Goal: Check status: Check status

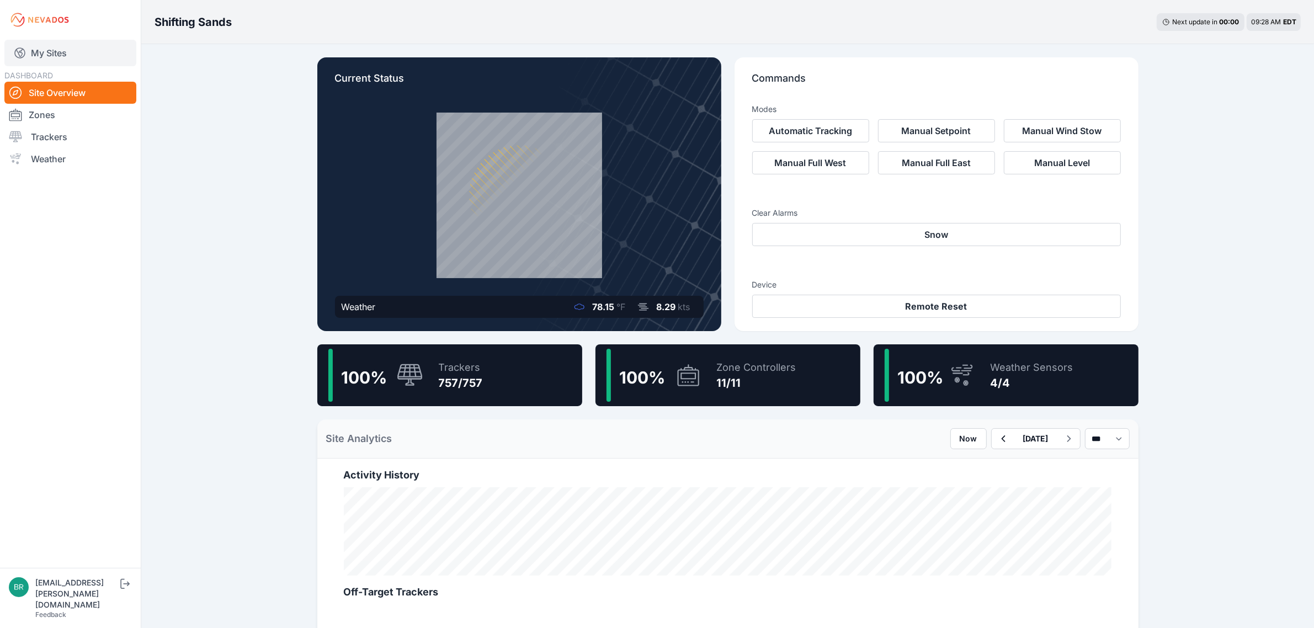
drag, startPoint x: 0, startPoint y: 0, endPoint x: 79, endPoint y: 44, distance: 90.4
click at [79, 44] on link "My Sites" at bounding box center [70, 53] width 132 height 26
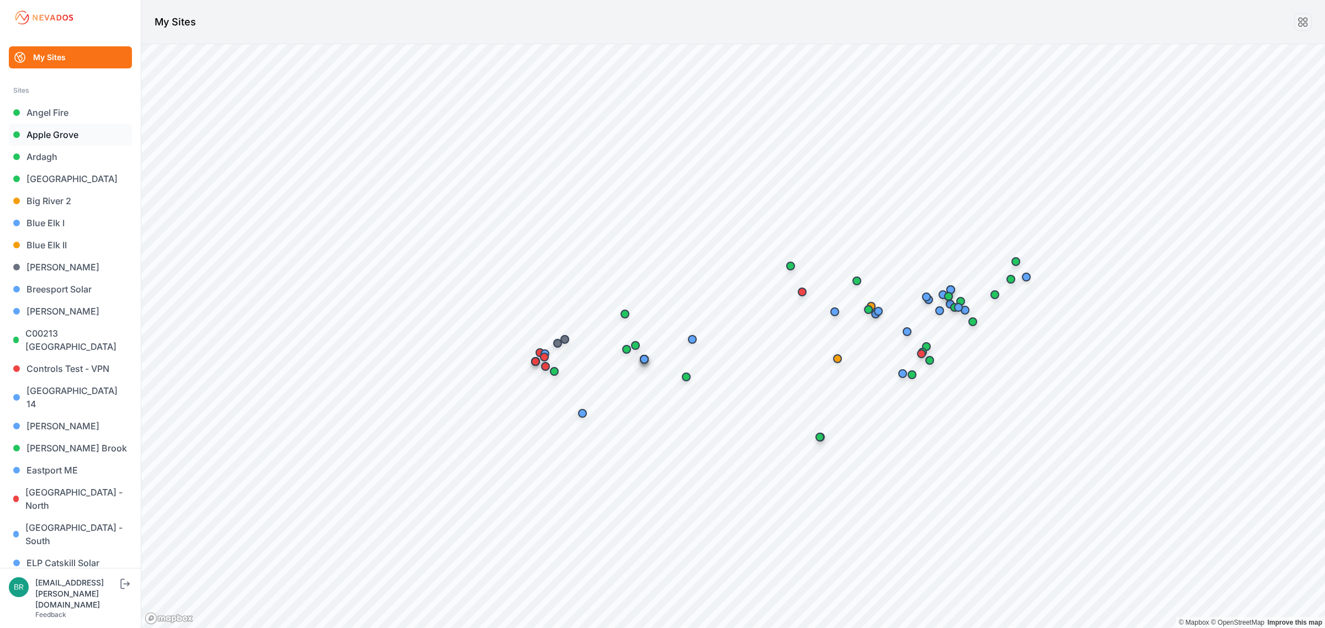
click at [47, 134] on link "Apple Grove" at bounding box center [70, 135] width 123 height 22
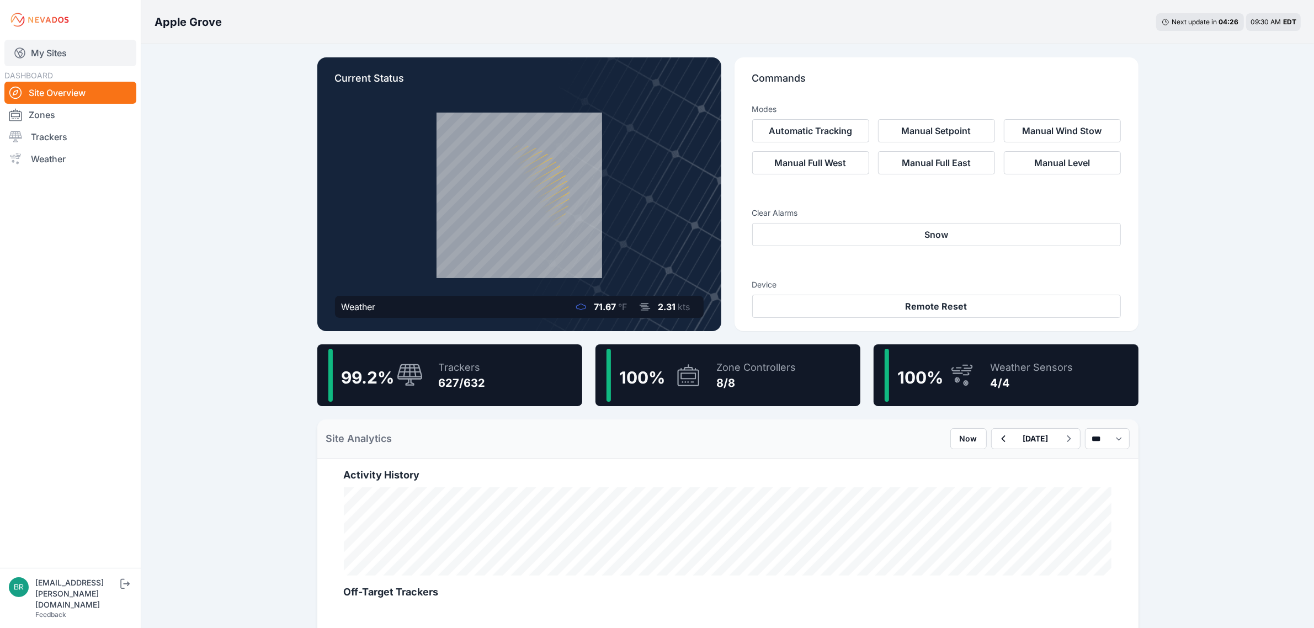
click at [117, 60] on link "My Sites" at bounding box center [70, 53] width 132 height 26
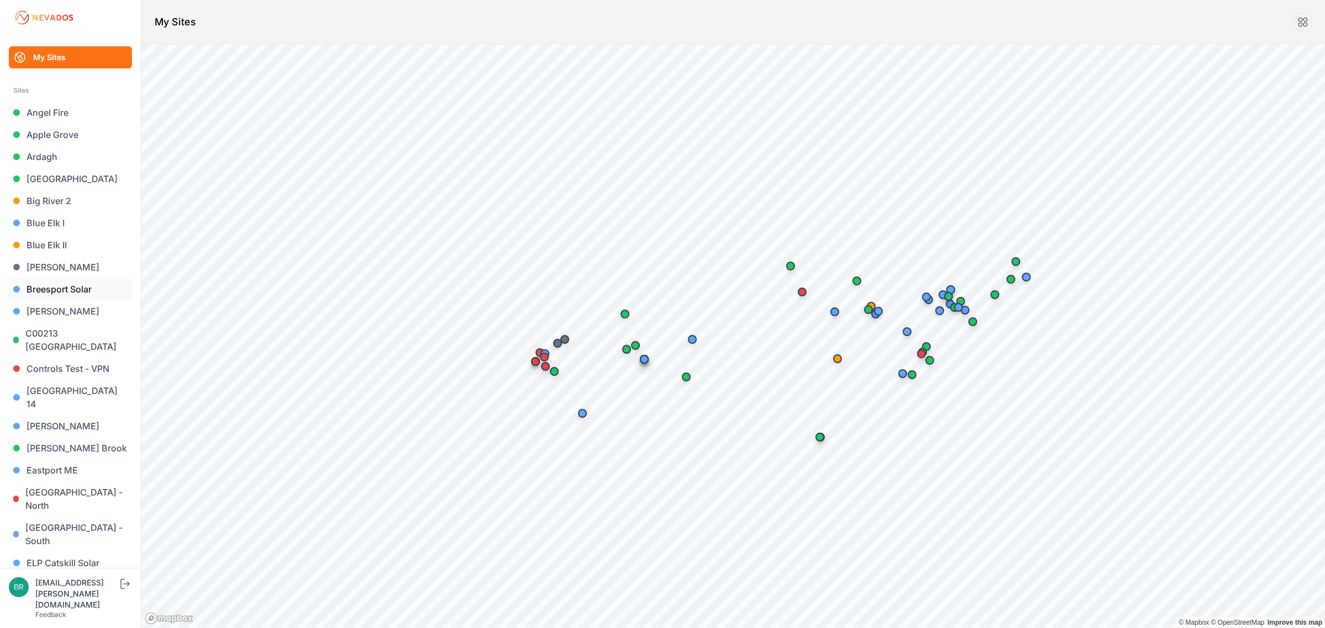
click at [58, 283] on link "Breesport Solar" at bounding box center [70, 289] width 123 height 22
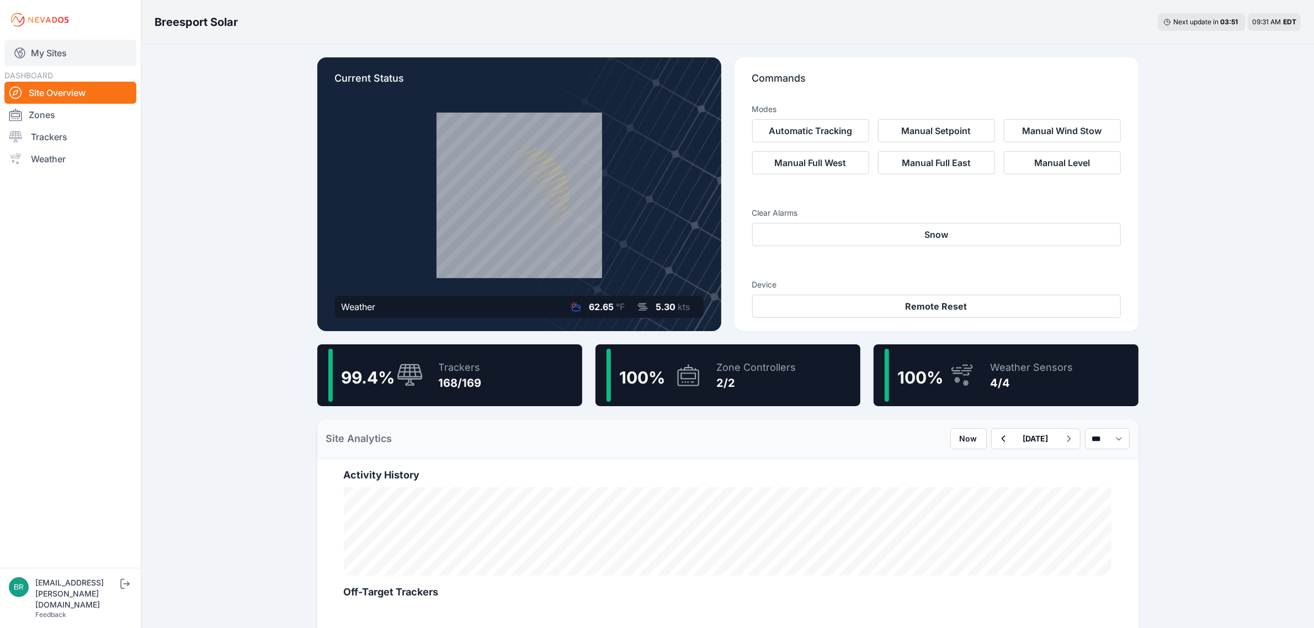
click at [76, 56] on link "My Sites" at bounding box center [70, 53] width 132 height 26
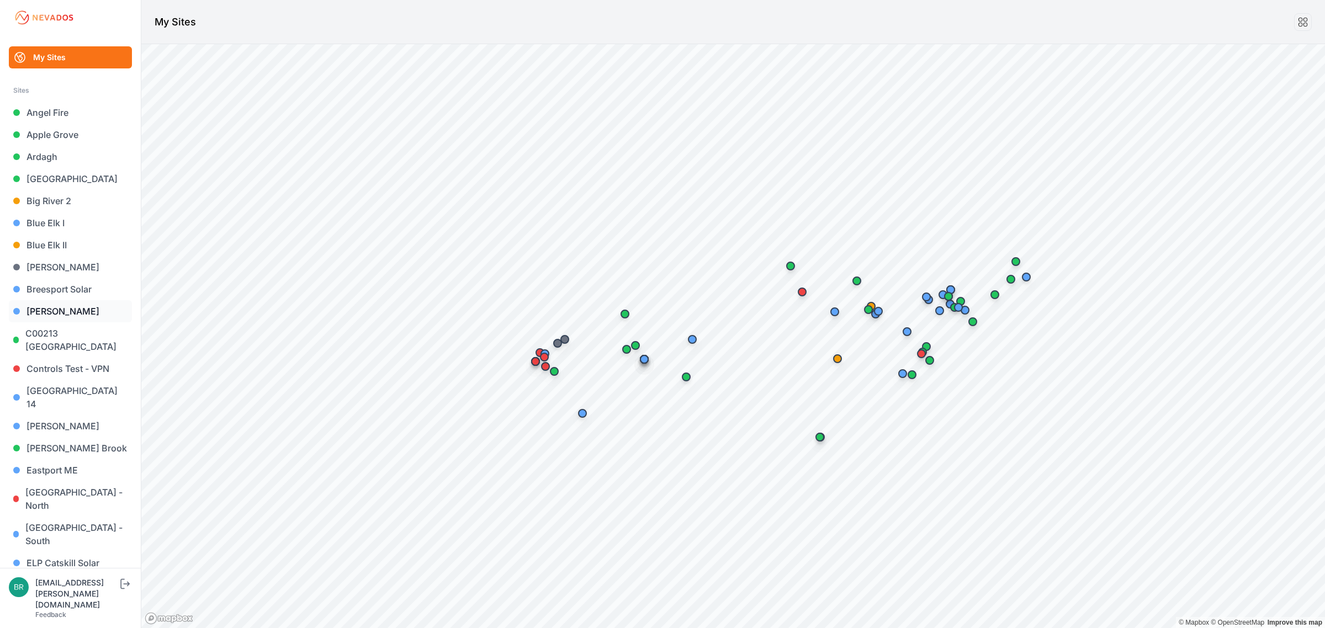
click at [53, 305] on link "[PERSON_NAME]" at bounding box center [70, 311] width 123 height 22
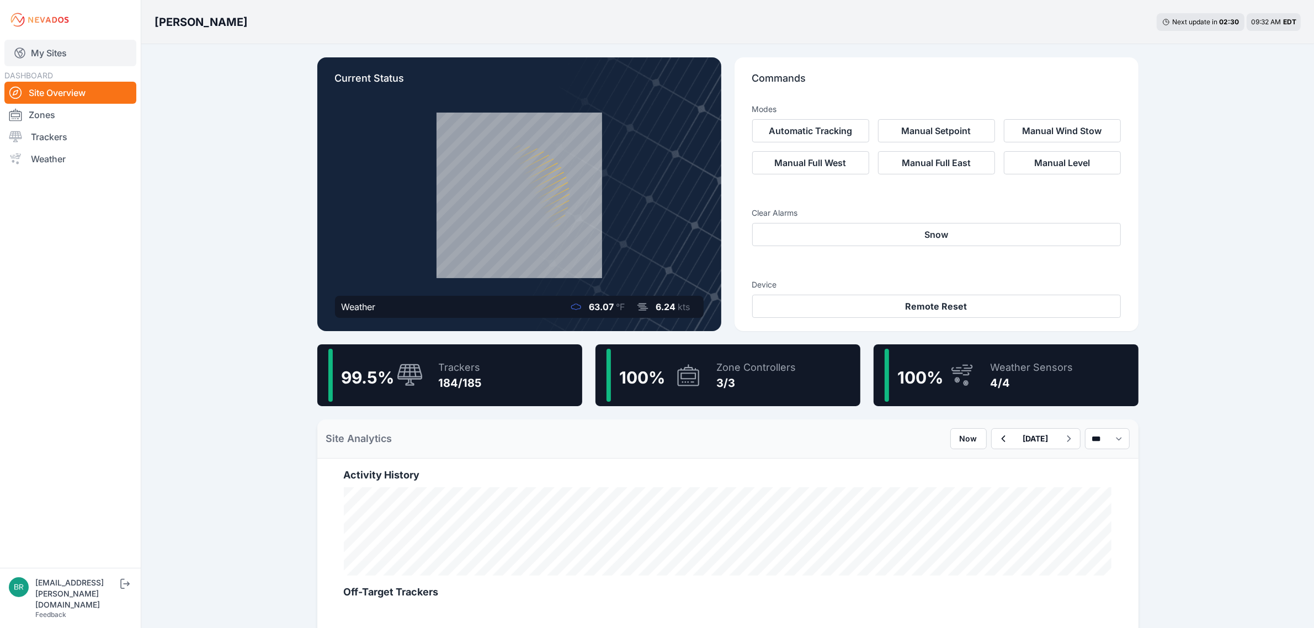
click at [87, 59] on link "My Sites" at bounding box center [70, 53] width 132 height 26
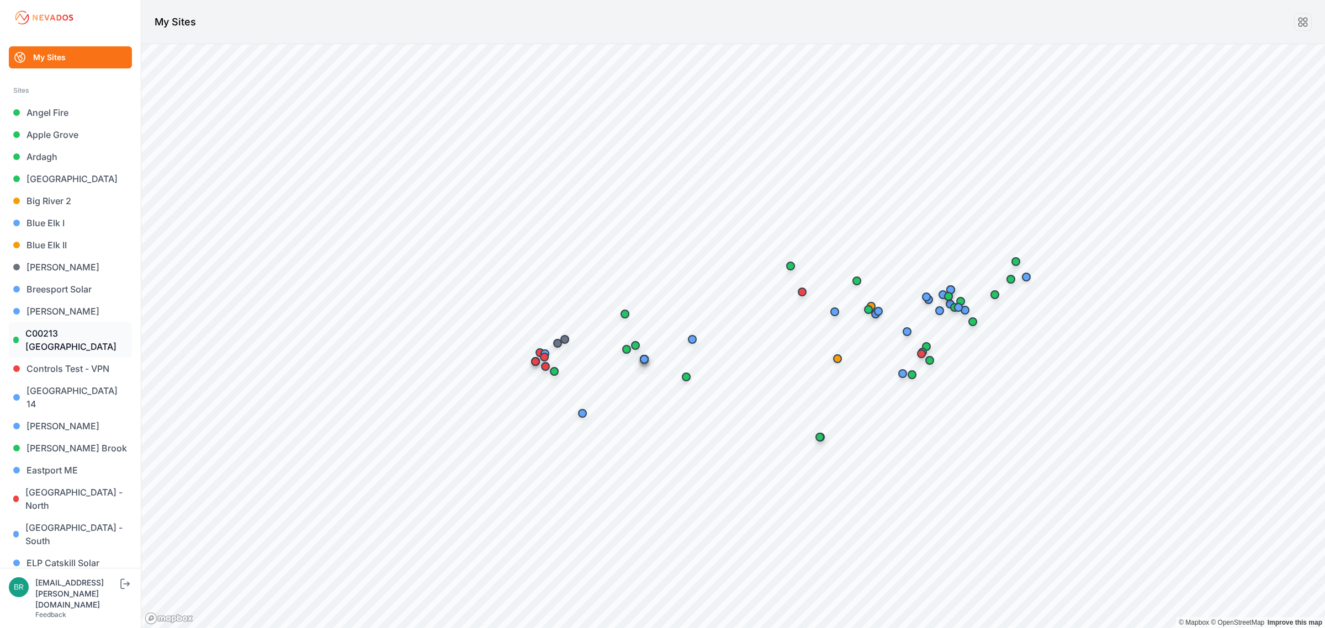
click at [70, 345] on link "C00213 [GEOGRAPHIC_DATA]" at bounding box center [70, 339] width 123 height 35
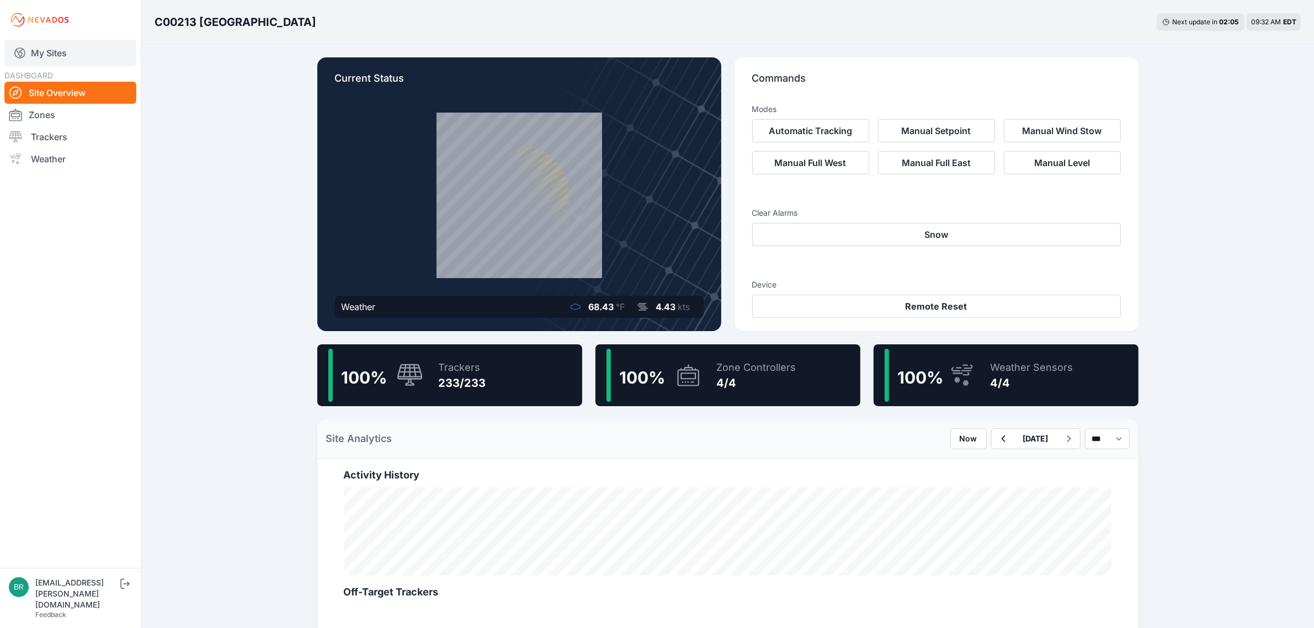
click at [65, 54] on link "My Sites" at bounding box center [70, 53] width 132 height 26
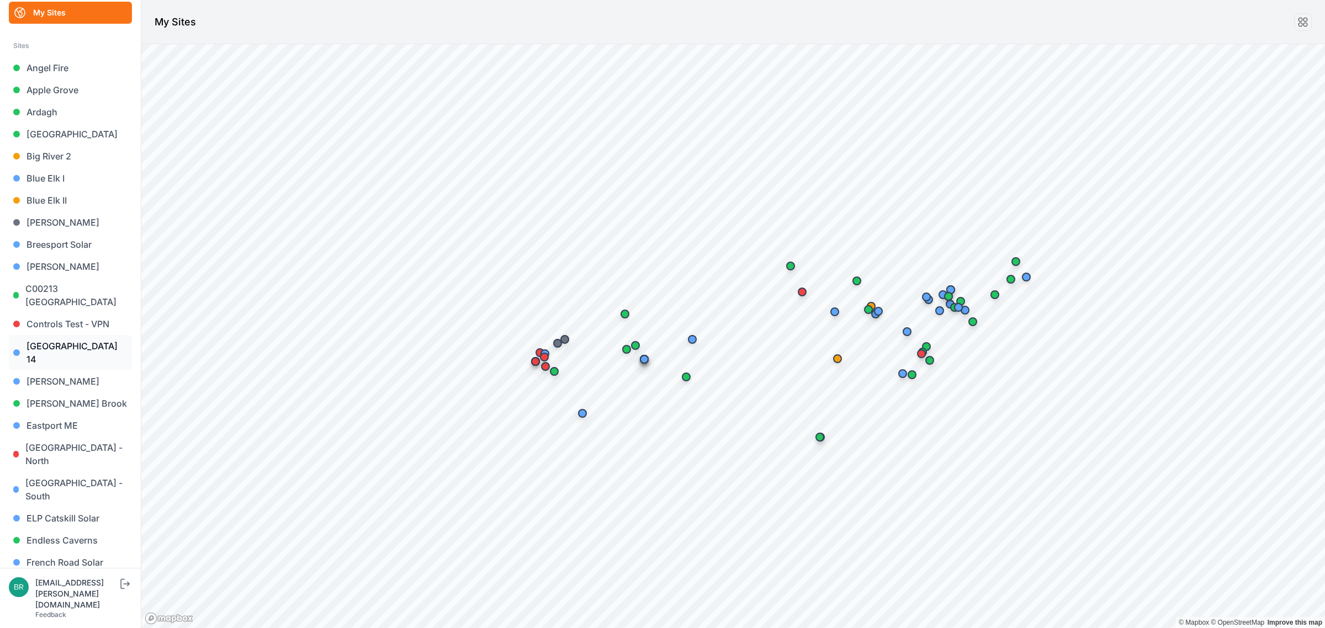
scroll to position [69, 0]
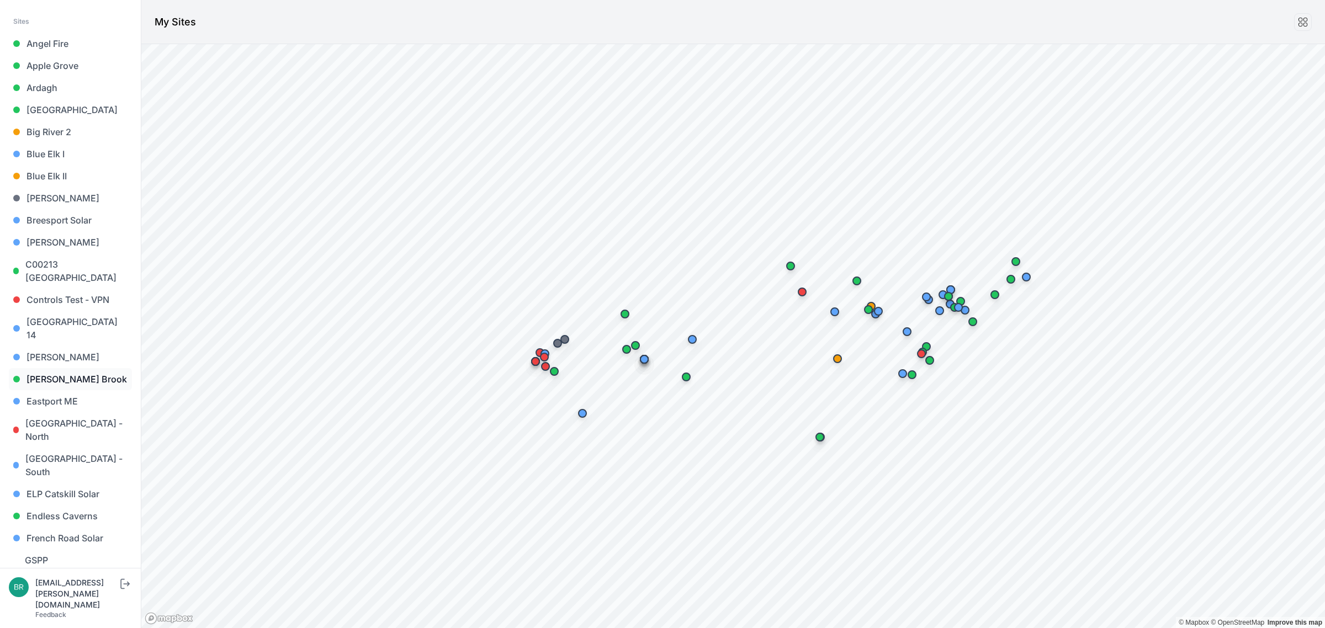
click at [86, 368] on link "[PERSON_NAME] Brook" at bounding box center [70, 379] width 123 height 22
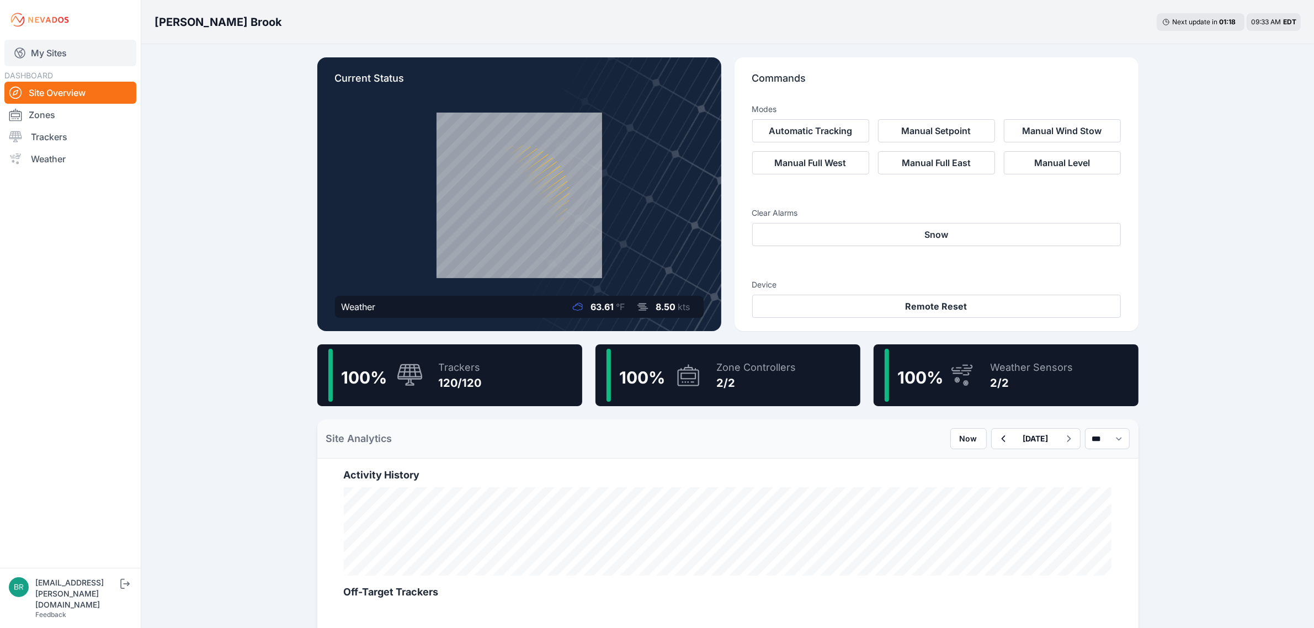
click at [108, 51] on link "My Sites" at bounding box center [70, 53] width 132 height 26
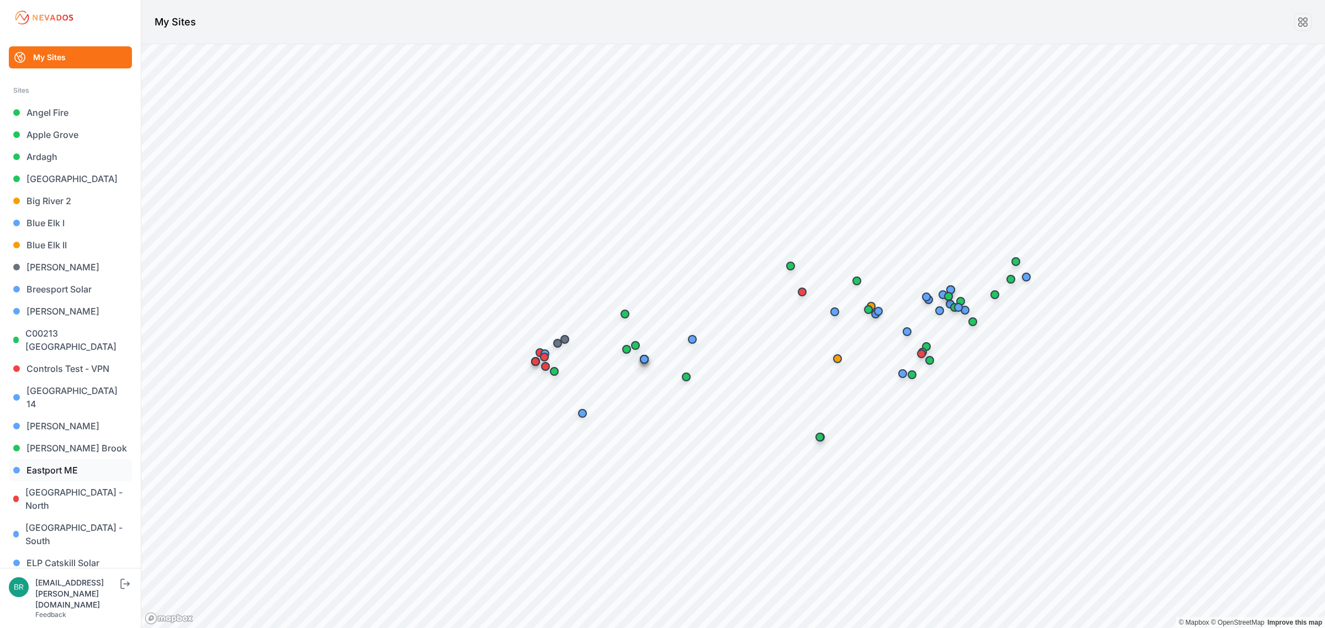
click at [78, 464] on link "Eastport ME" at bounding box center [70, 470] width 123 height 22
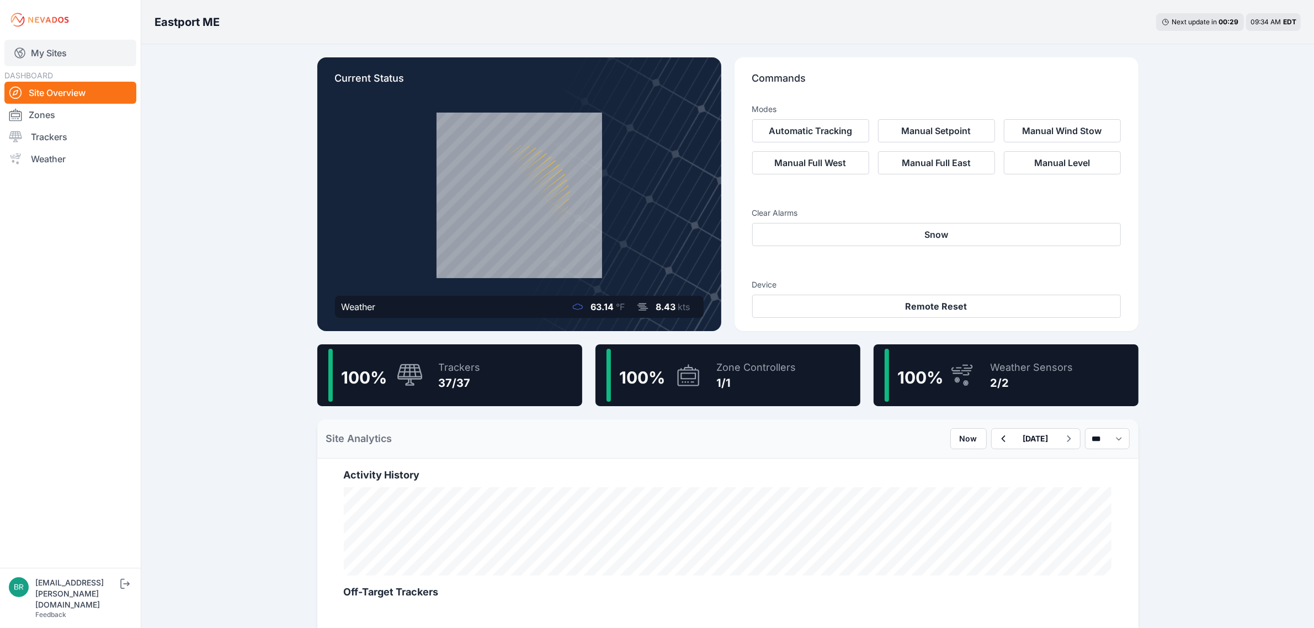
click at [95, 53] on link "My Sites" at bounding box center [70, 53] width 132 height 26
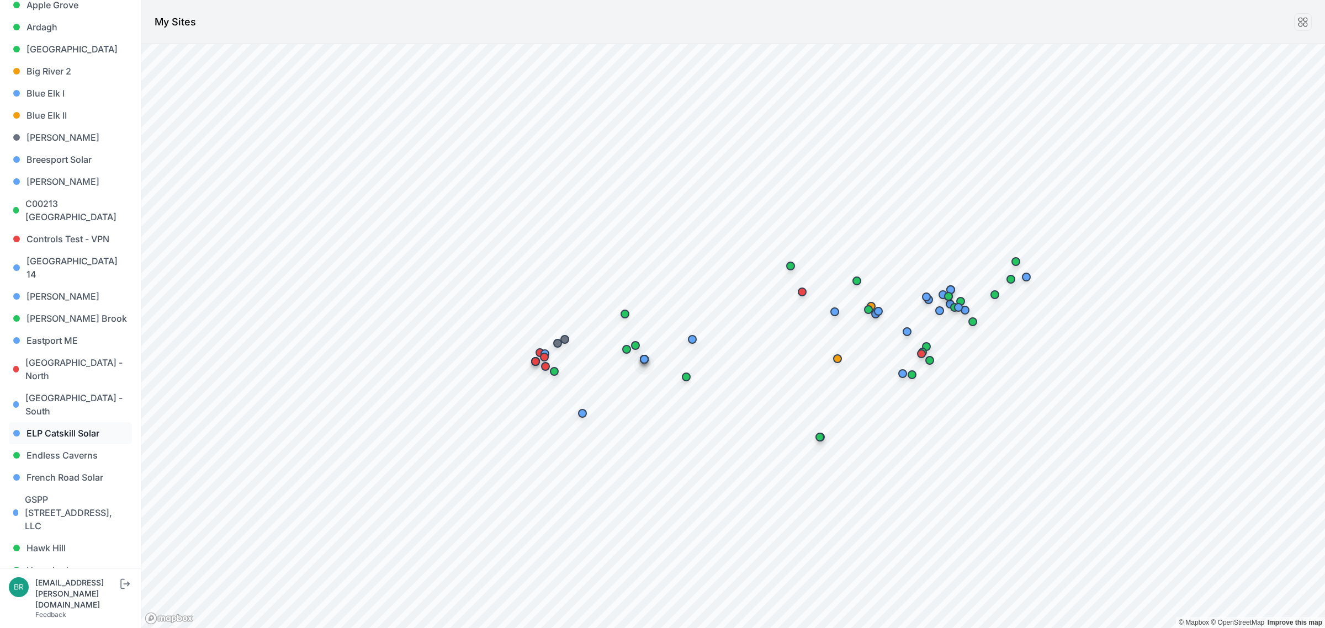
scroll to position [138, 0]
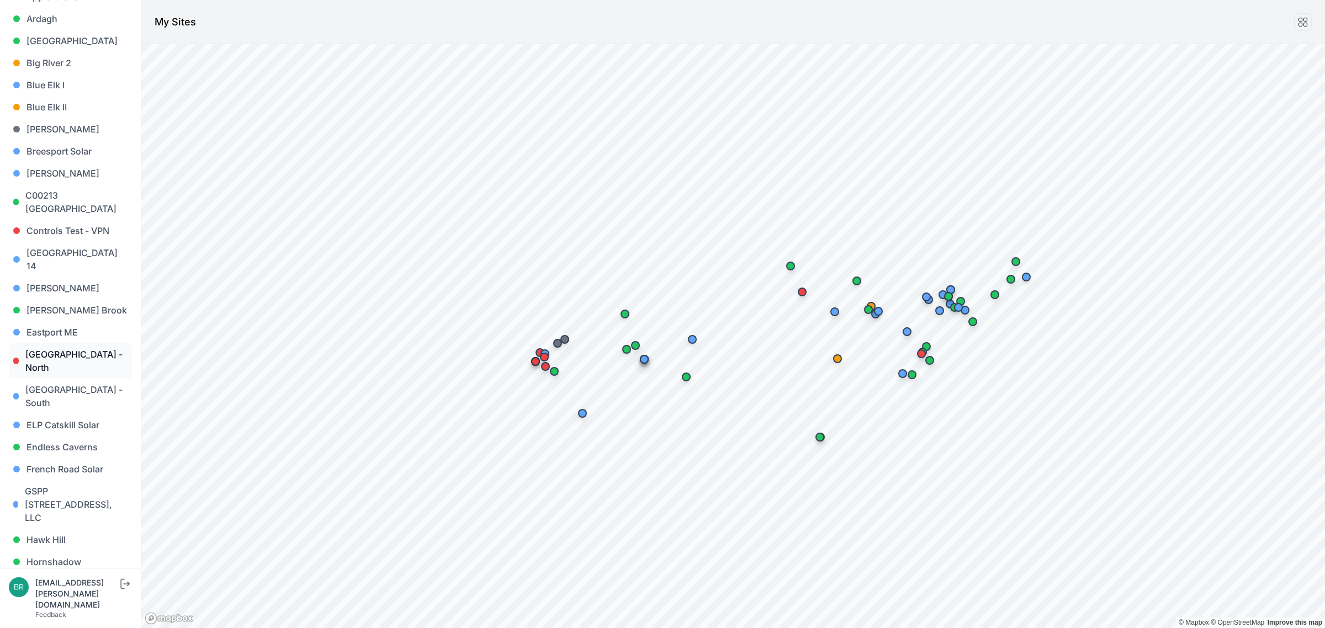
click at [76, 343] on link "[GEOGRAPHIC_DATA] - North" at bounding box center [70, 360] width 123 height 35
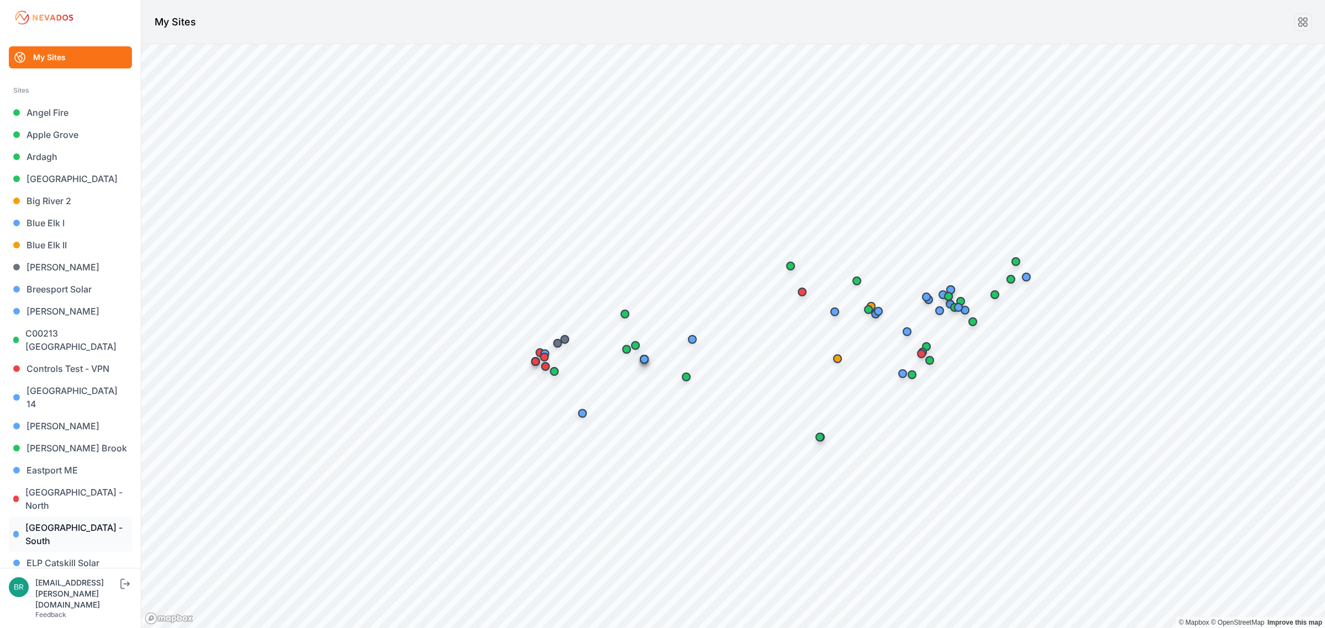
click at [84, 517] on link "[GEOGRAPHIC_DATA] - South" at bounding box center [70, 534] width 123 height 35
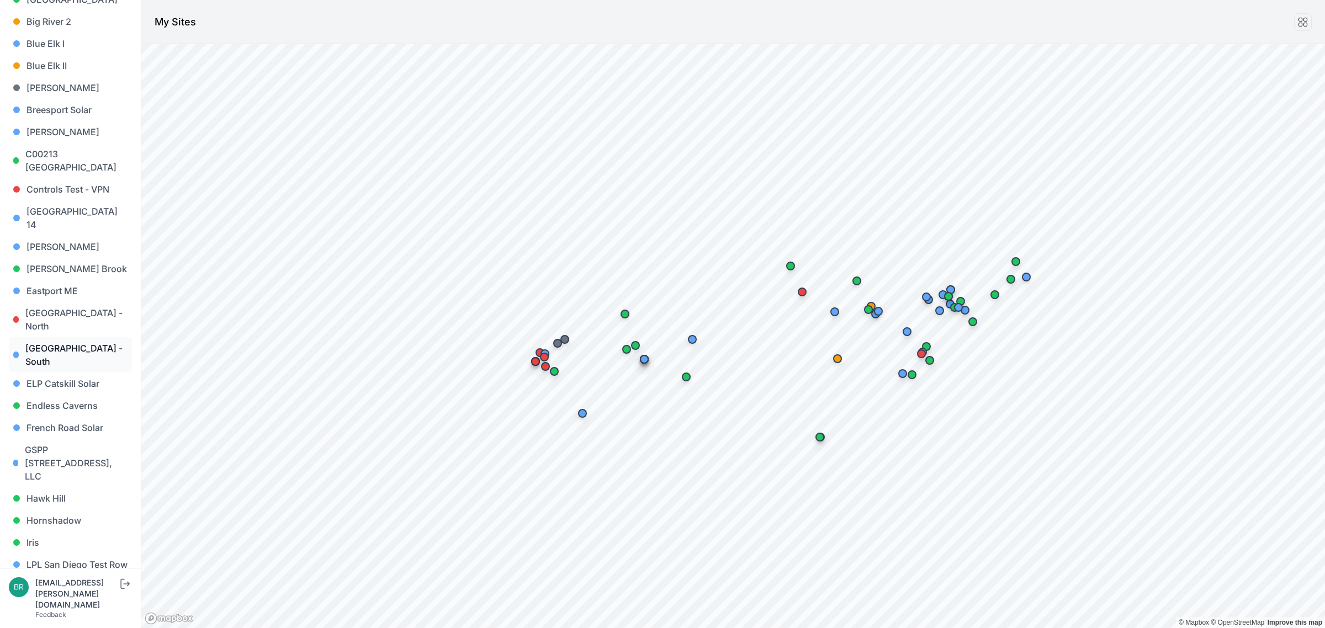
scroll to position [207, 0]
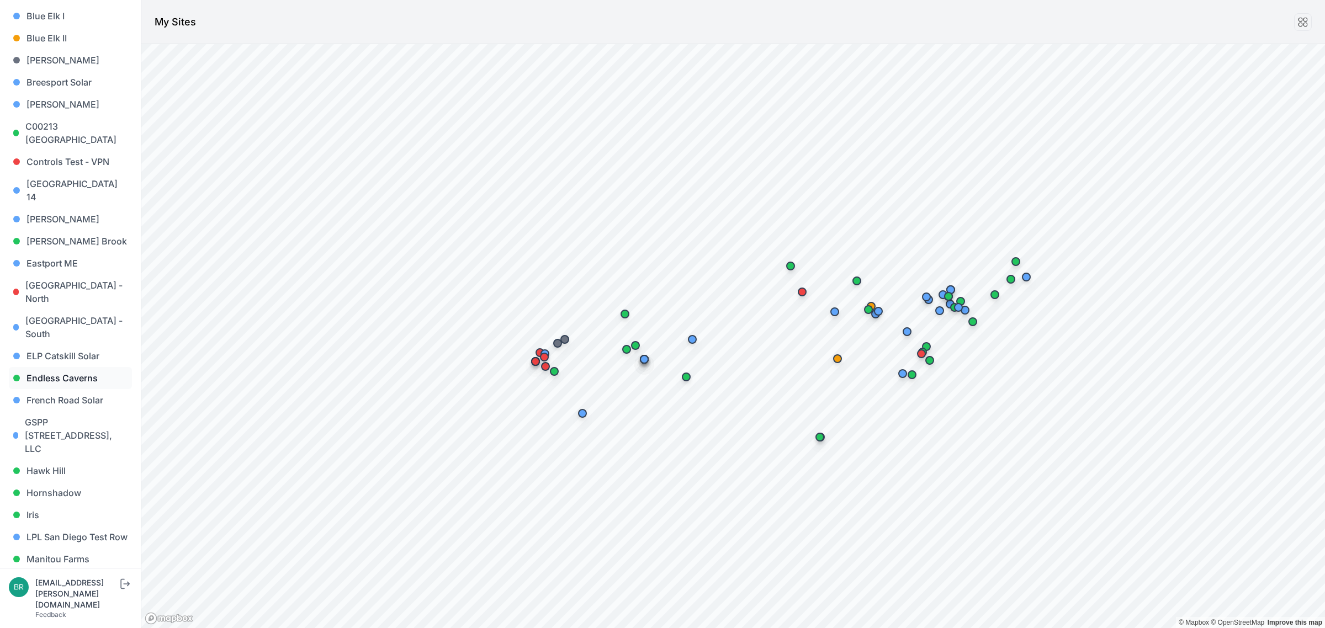
click at [82, 367] on link "Endless Caverns" at bounding box center [70, 378] width 123 height 22
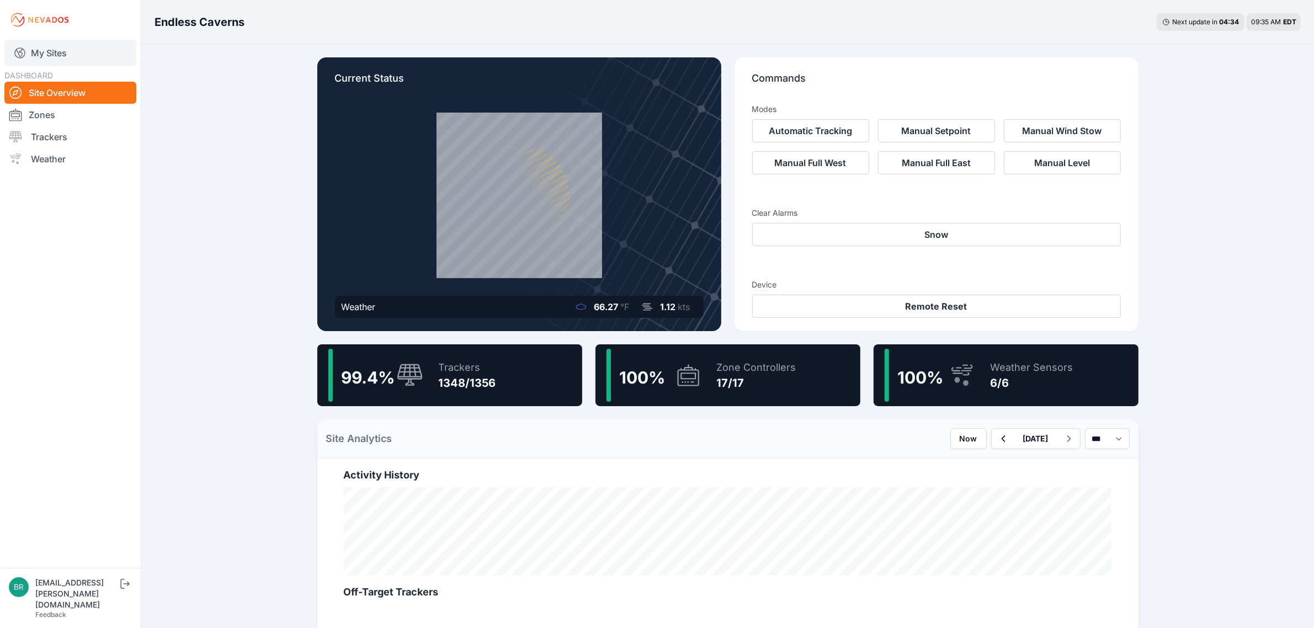
click at [56, 49] on link "My Sites" at bounding box center [70, 53] width 132 height 26
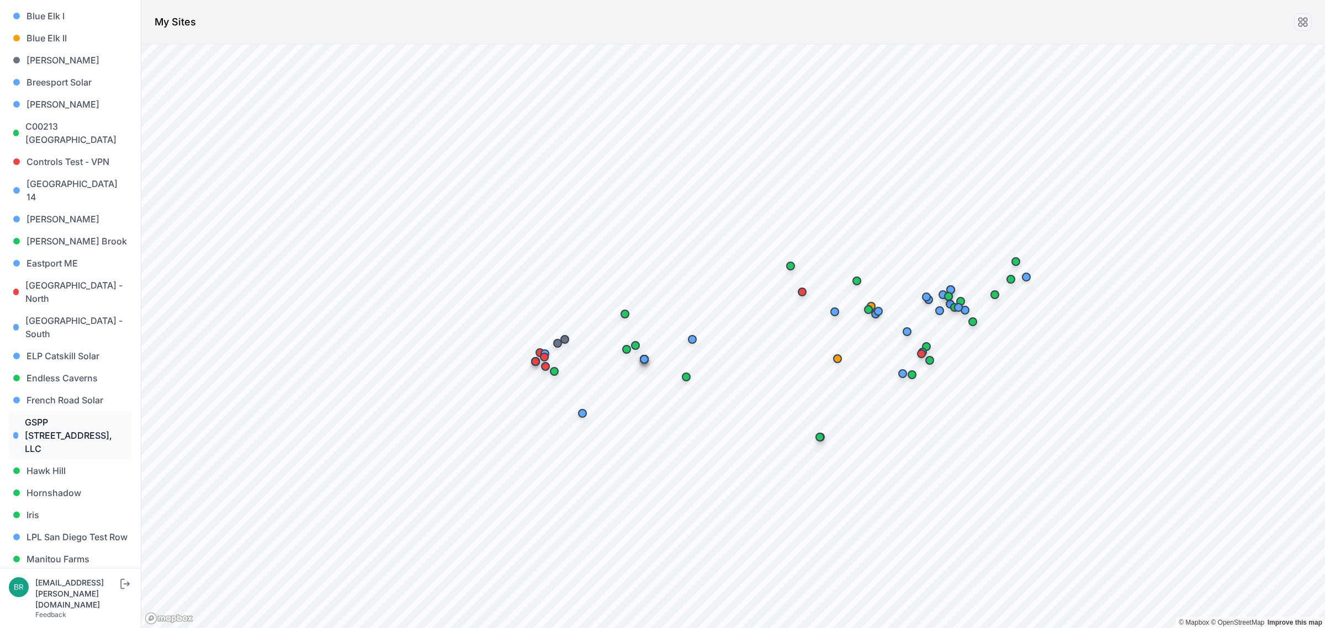
scroll to position [276, 0]
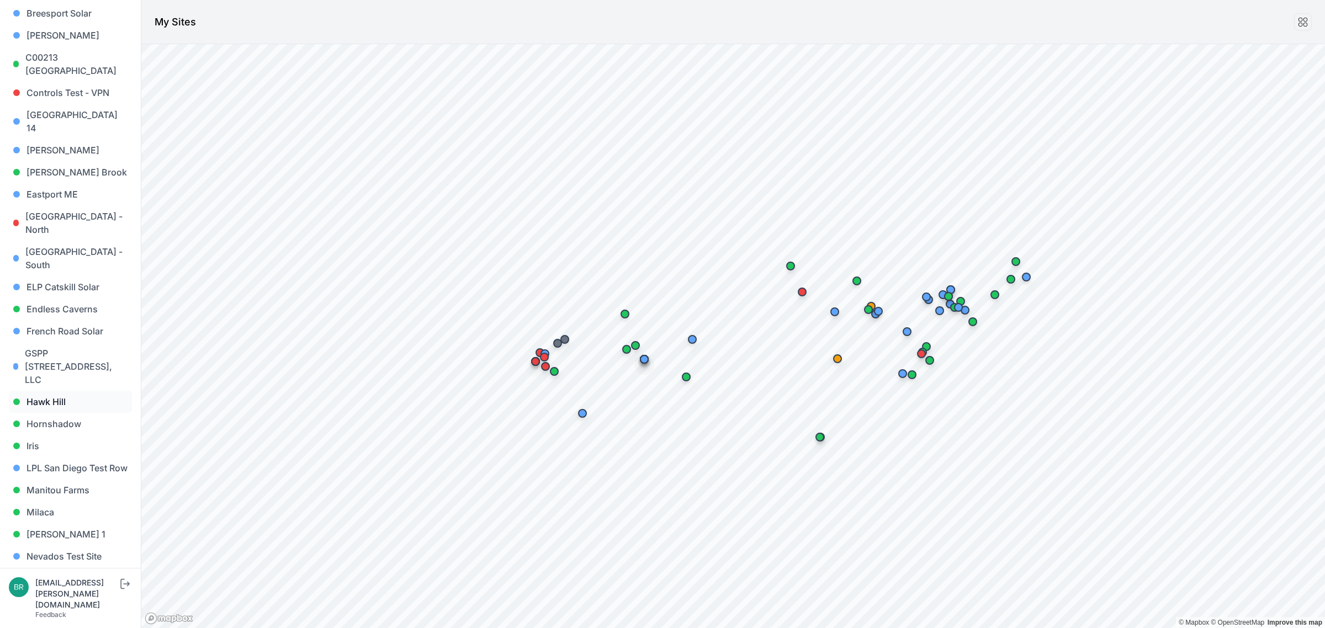
click at [63, 391] on link "Hawk Hill" at bounding box center [70, 402] width 123 height 22
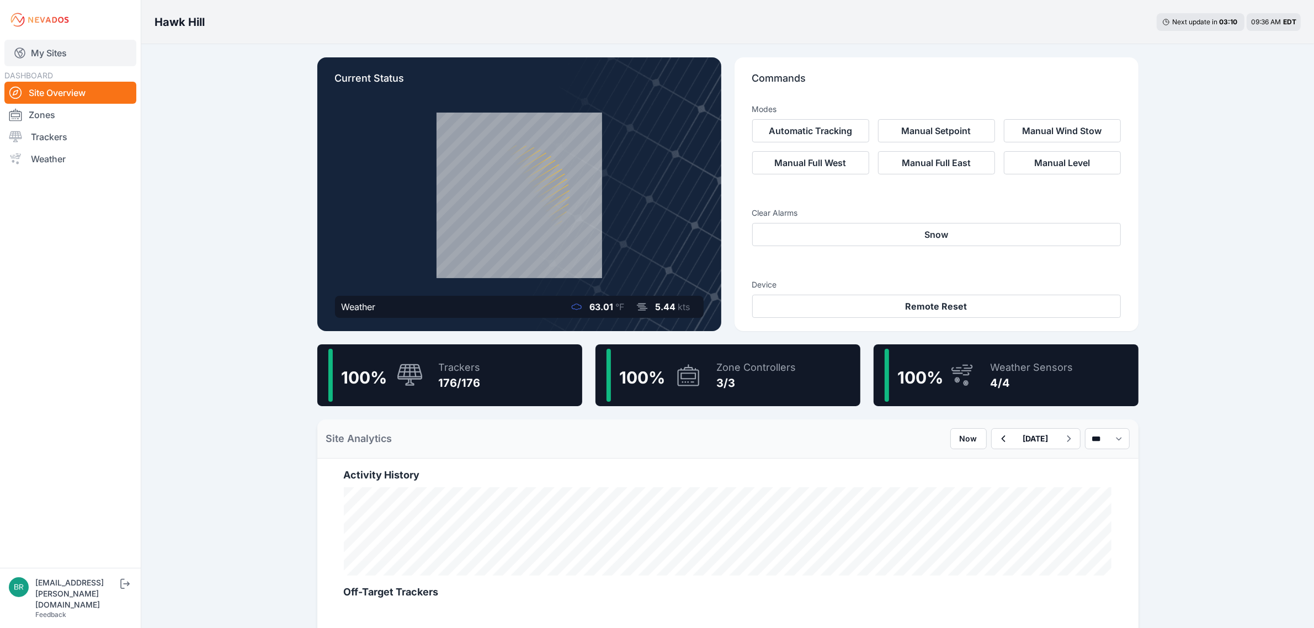
click at [88, 54] on link "My Sites" at bounding box center [70, 53] width 132 height 26
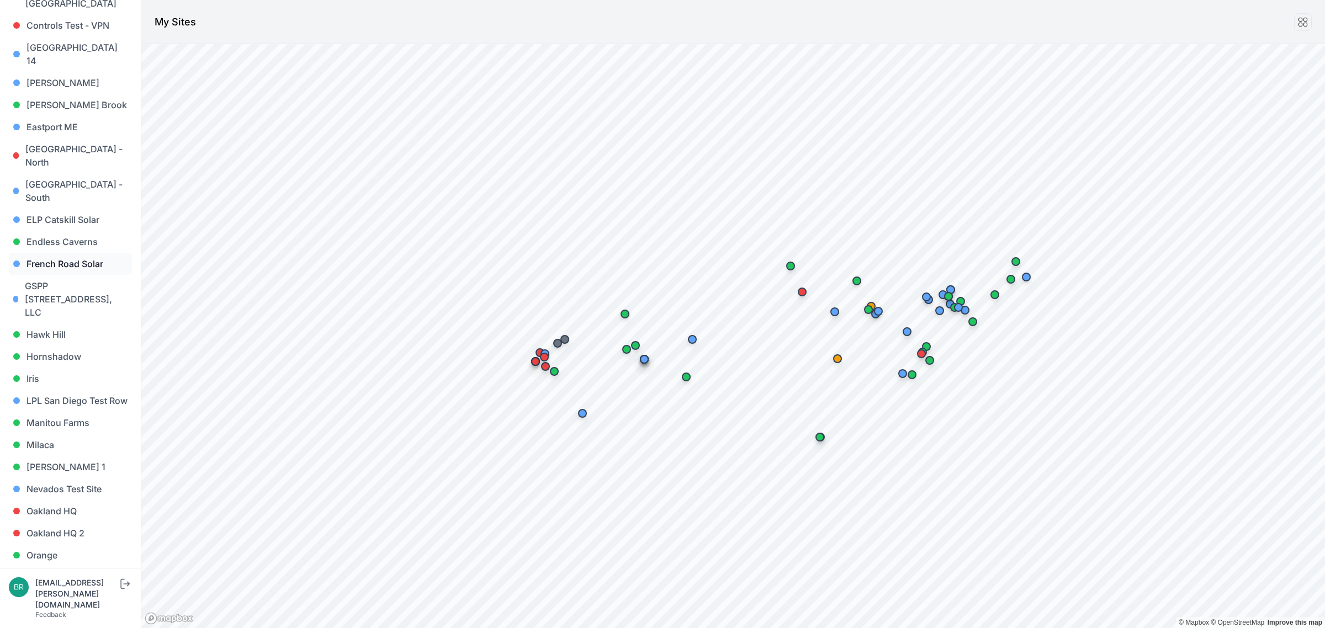
scroll to position [345, 0]
click at [81, 454] on link "[PERSON_NAME] 1" at bounding box center [70, 465] width 123 height 22
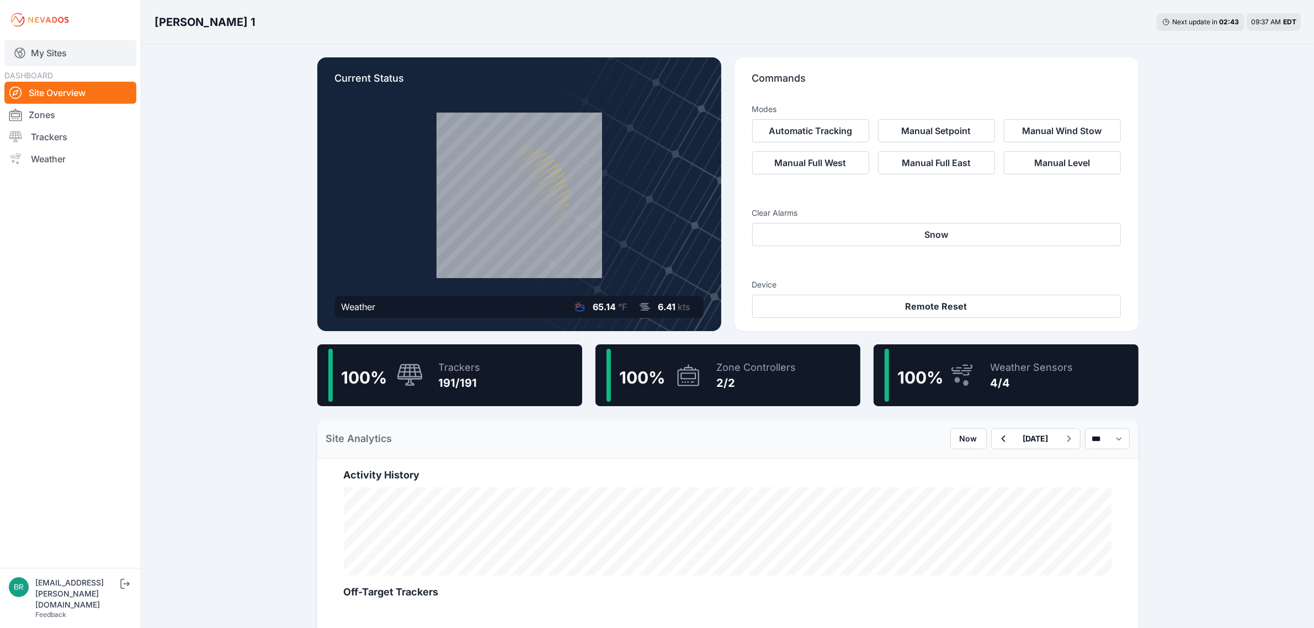
click at [80, 56] on link "My Sites" at bounding box center [70, 53] width 132 height 26
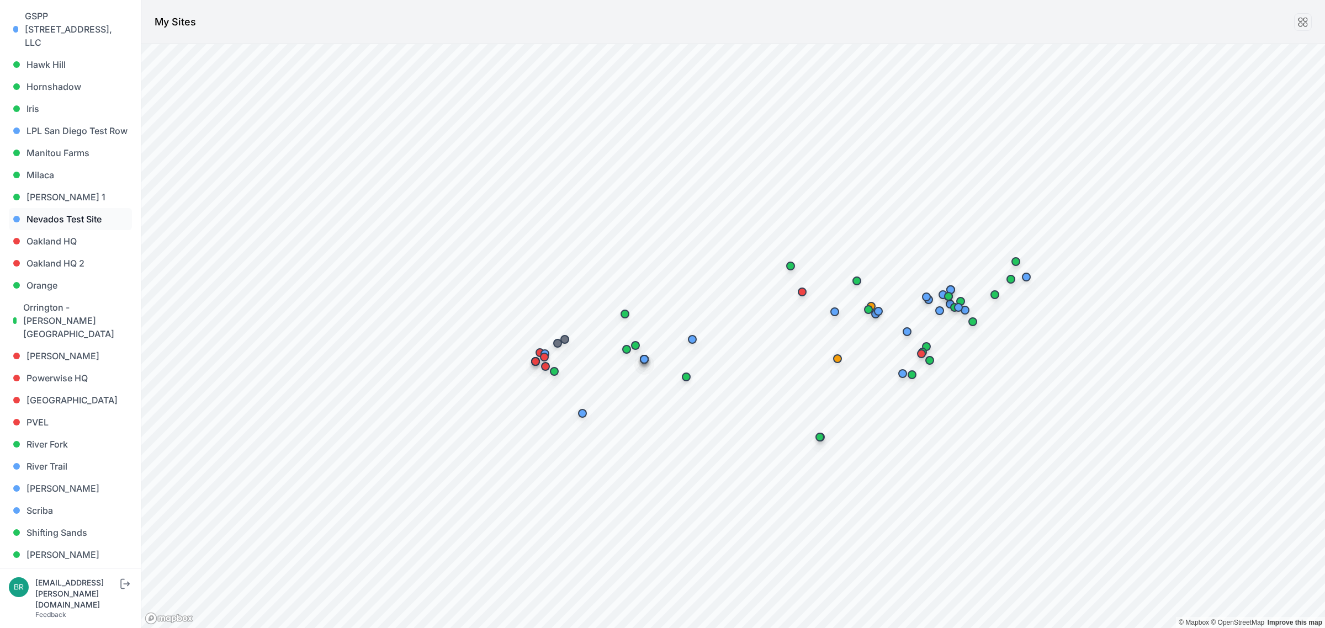
scroll to position [621, 0]
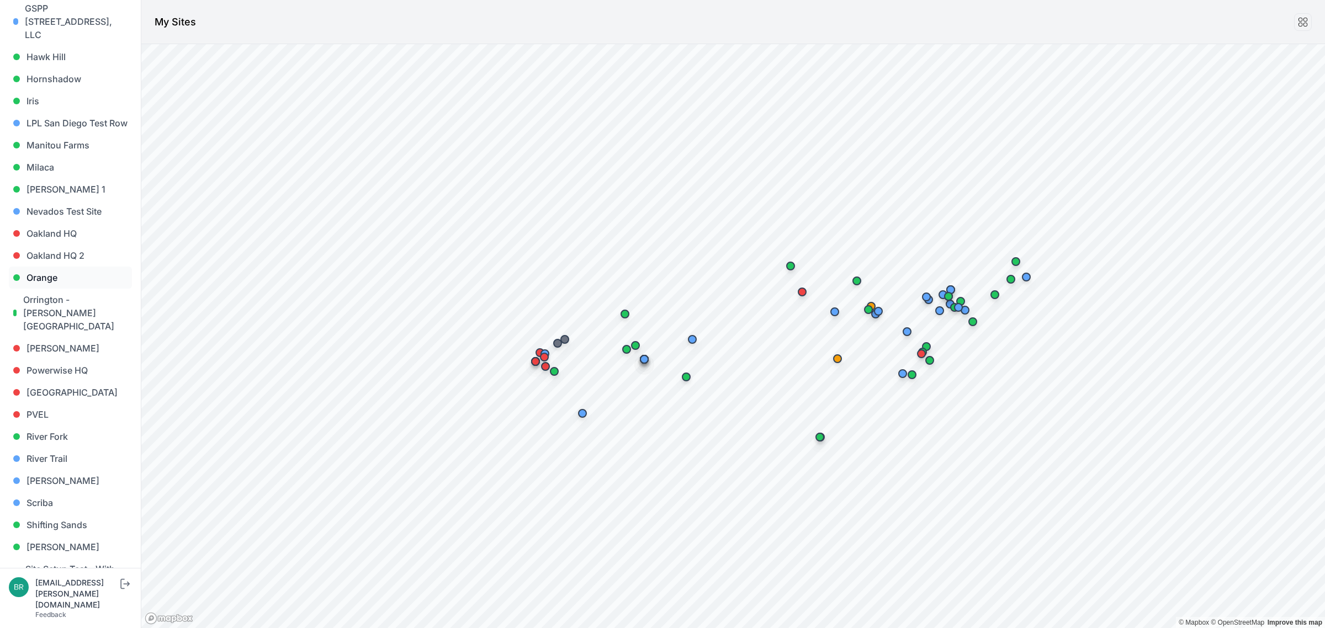
click at [76, 267] on link "Orange" at bounding box center [70, 278] width 123 height 22
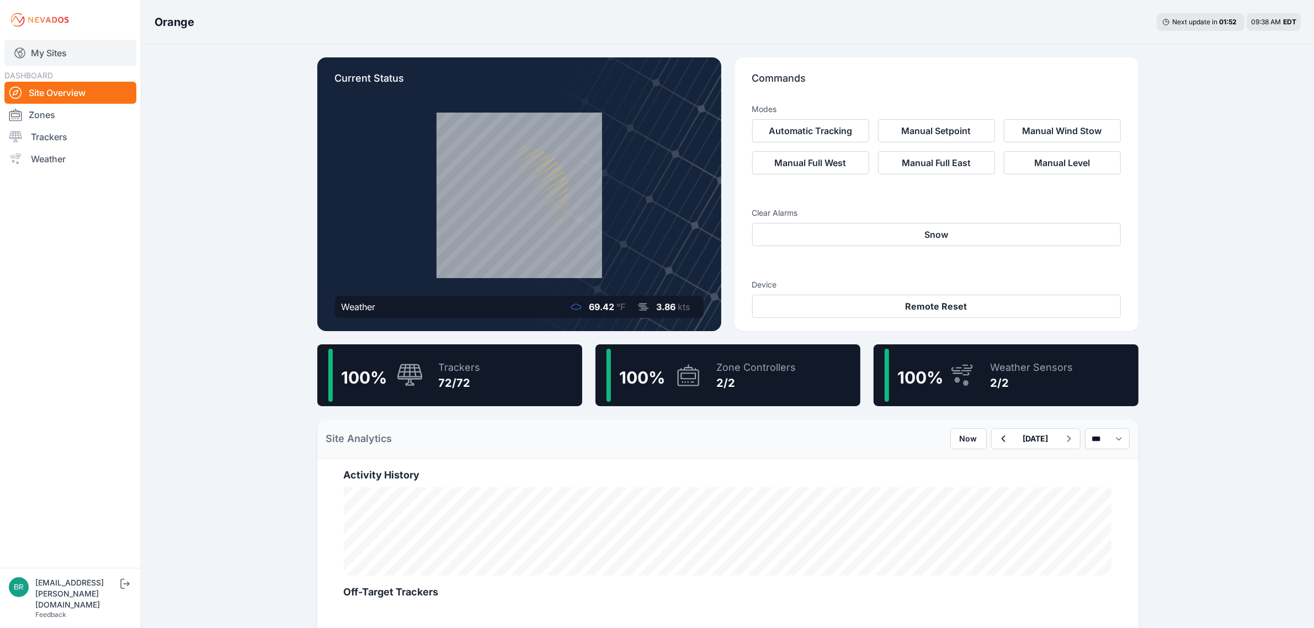
click at [72, 65] on link "My Sites" at bounding box center [70, 53] width 132 height 26
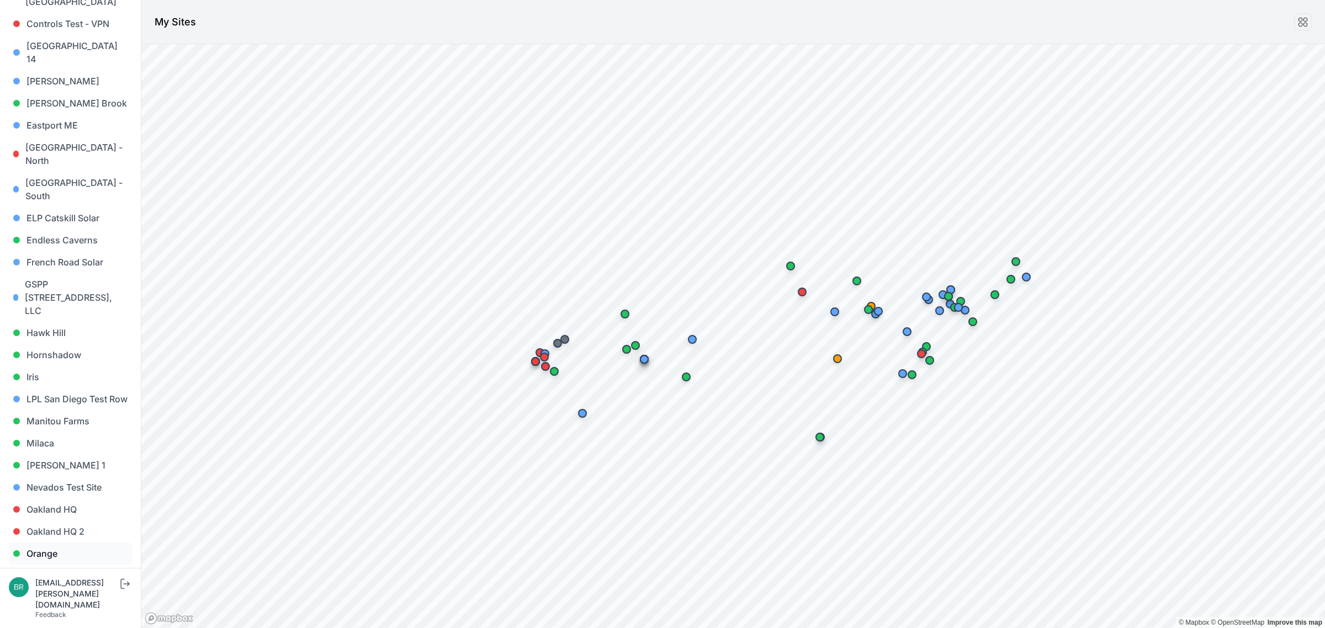
scroll to position [621, 0]
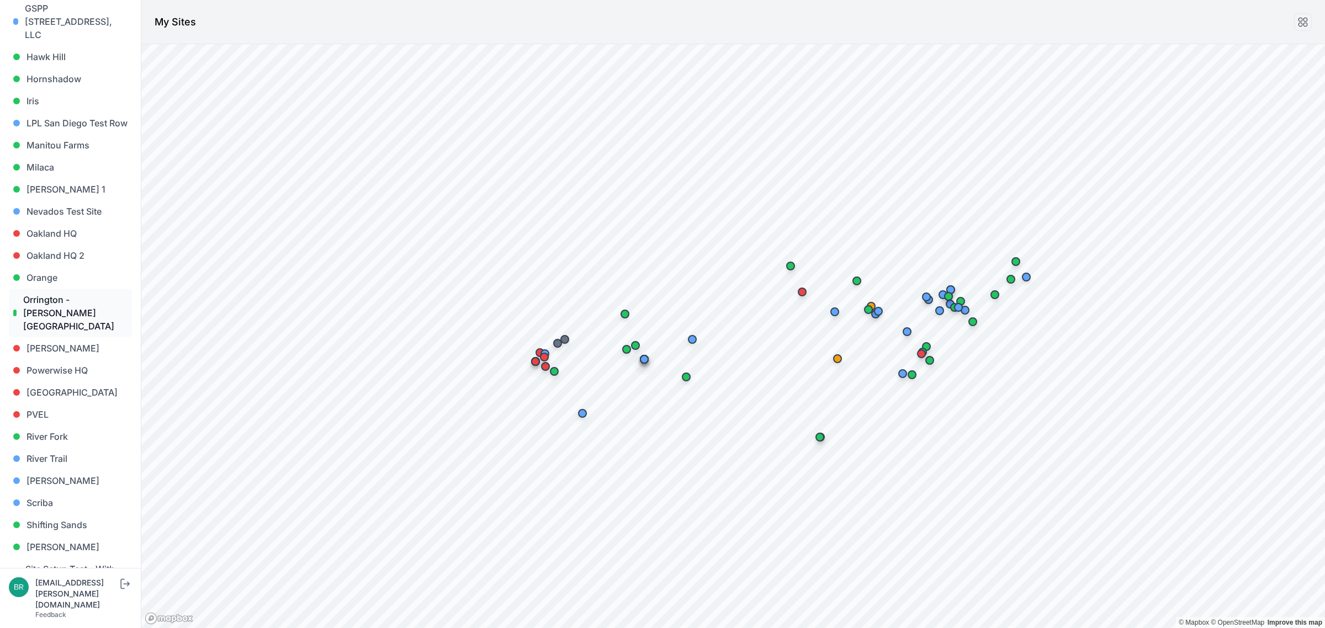
click at [76, 289] on link "Orrington - [PERSON_NAME][GEOGRAPHIC_DATA]" at bounding box center [70, 313] width 123 height 49
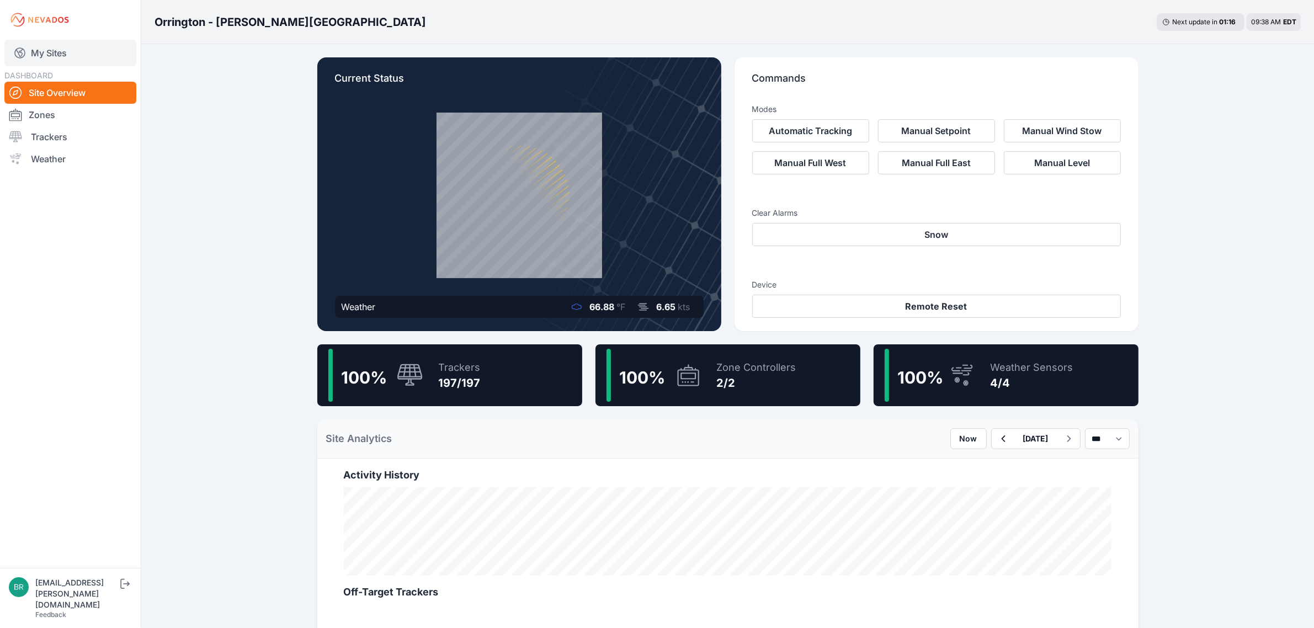
click at [91, 63] on link "My Sites" at bounding box center [70, 53] width 132 height 26
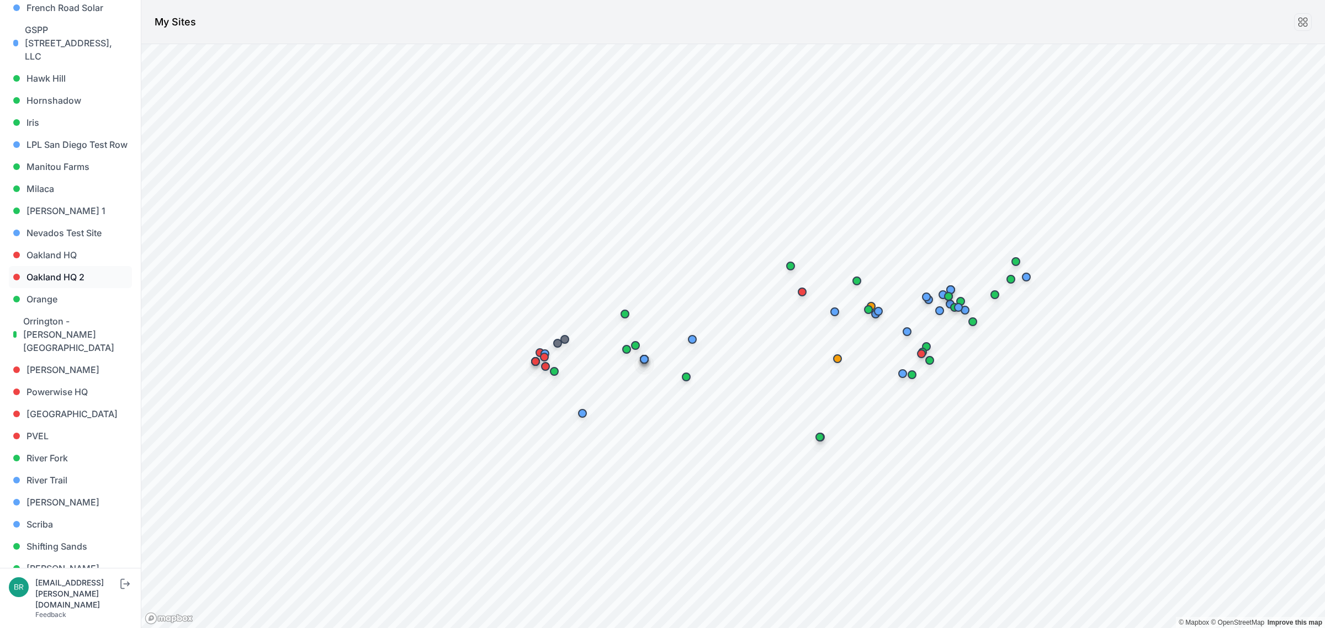
scroll to position [621, 0]
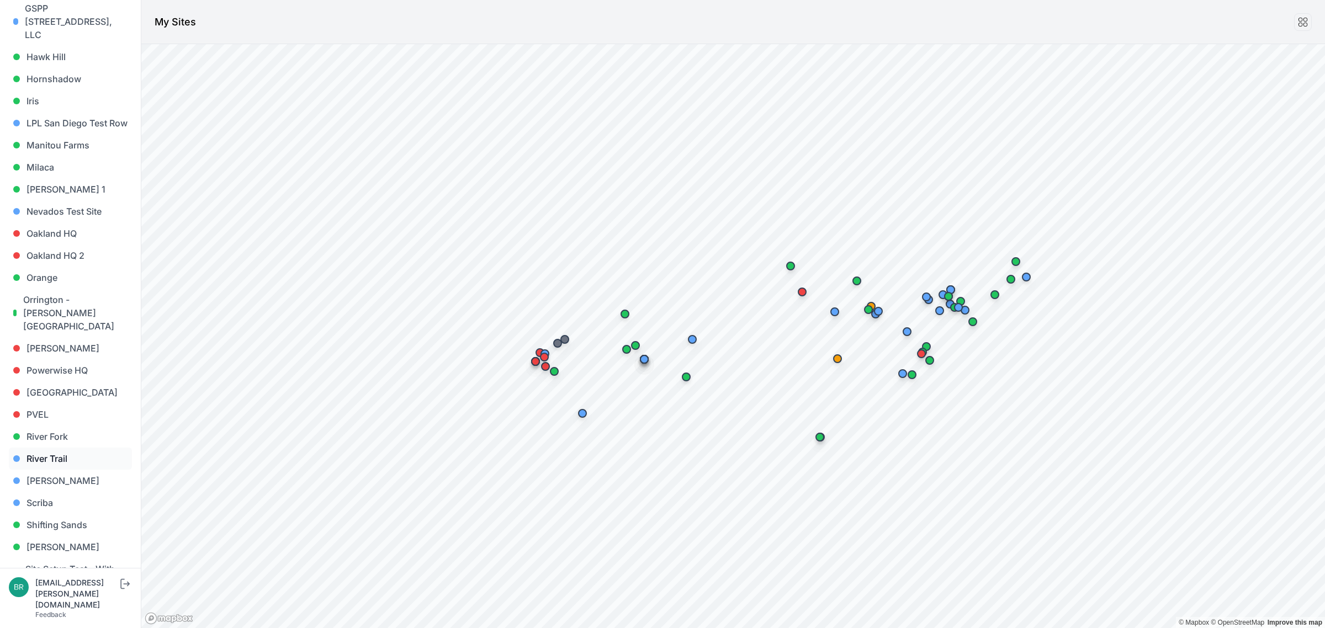
click at [59, 448] on link "River Trail" at bounding box center [70, 459] width 123 height 22
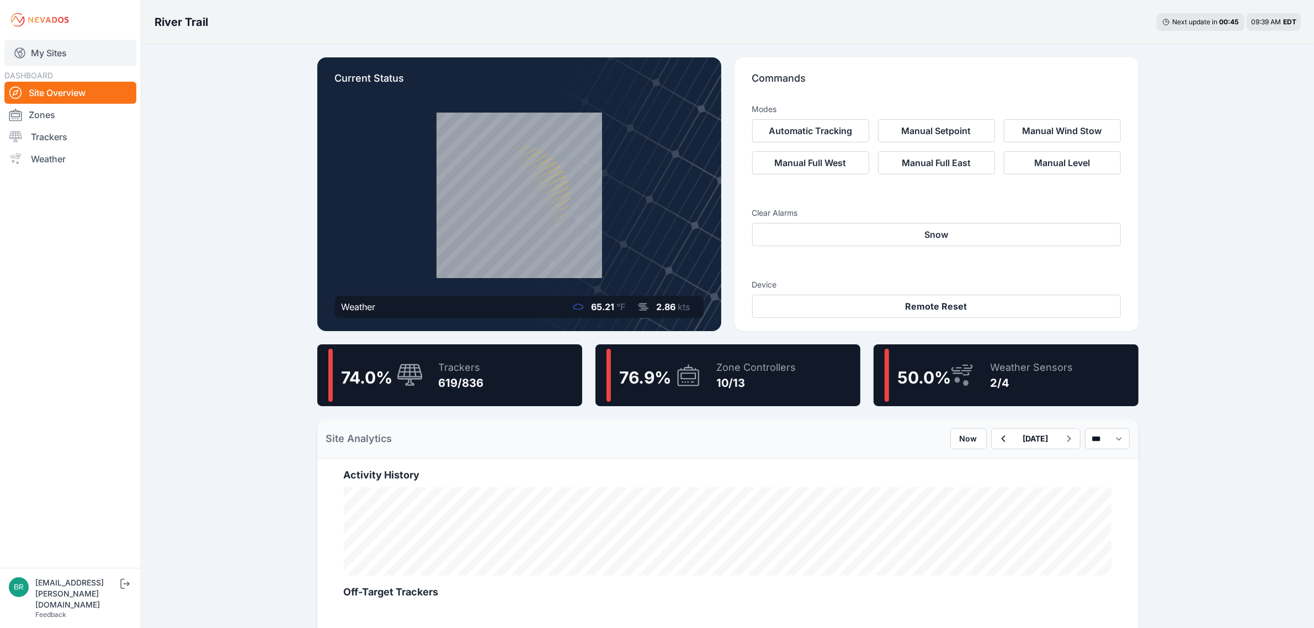
click at [63, 53] on link "My Sites" at bounding box center [70, 53] width 132 height 26
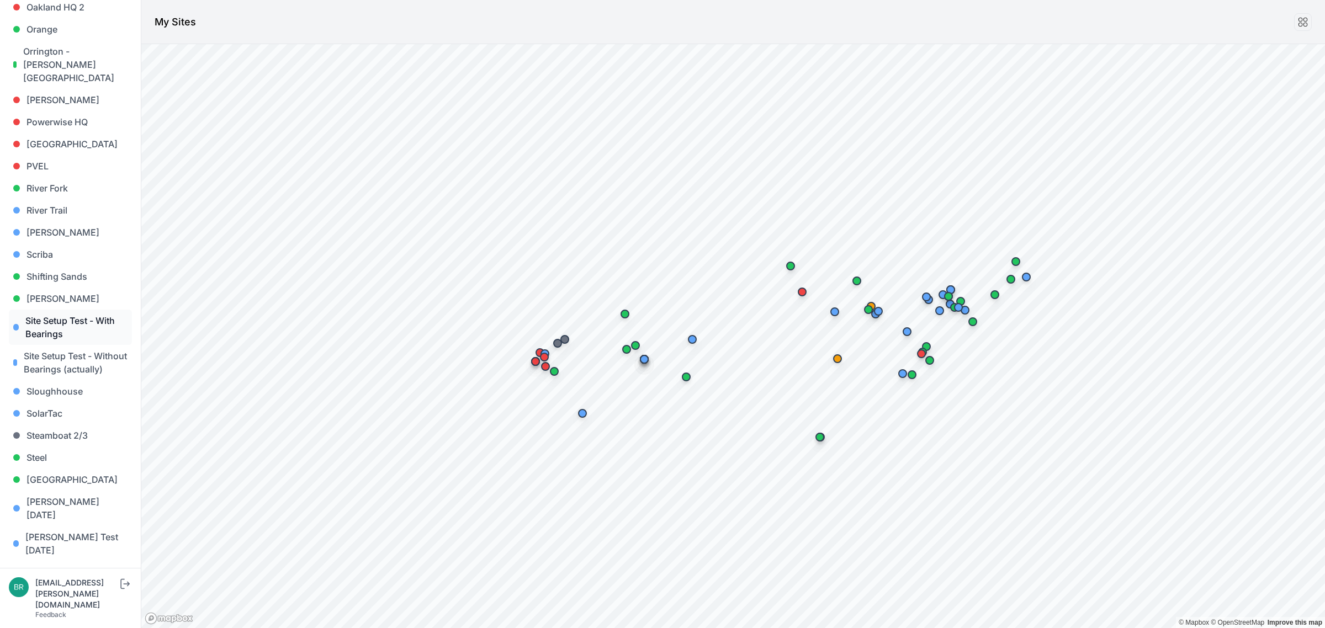
scroll to position [897, 0]
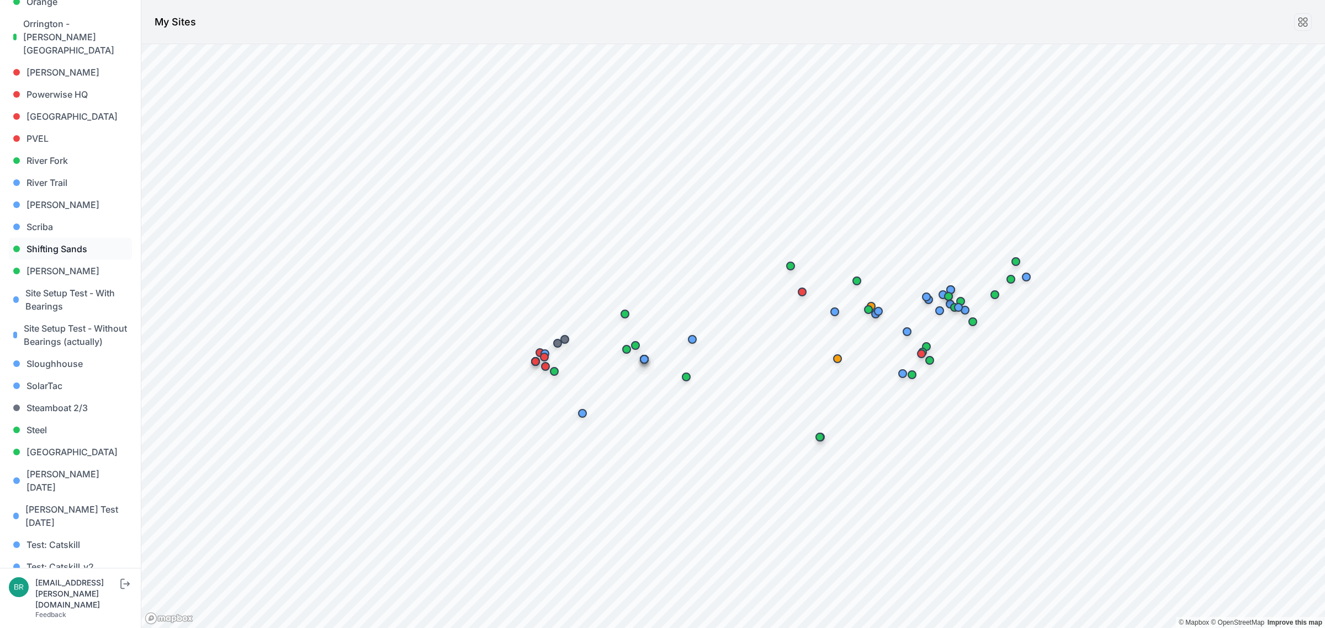
click at [92, 238] on link "Shifting Sands" at bounding box center [70, 249] width 123 height 22
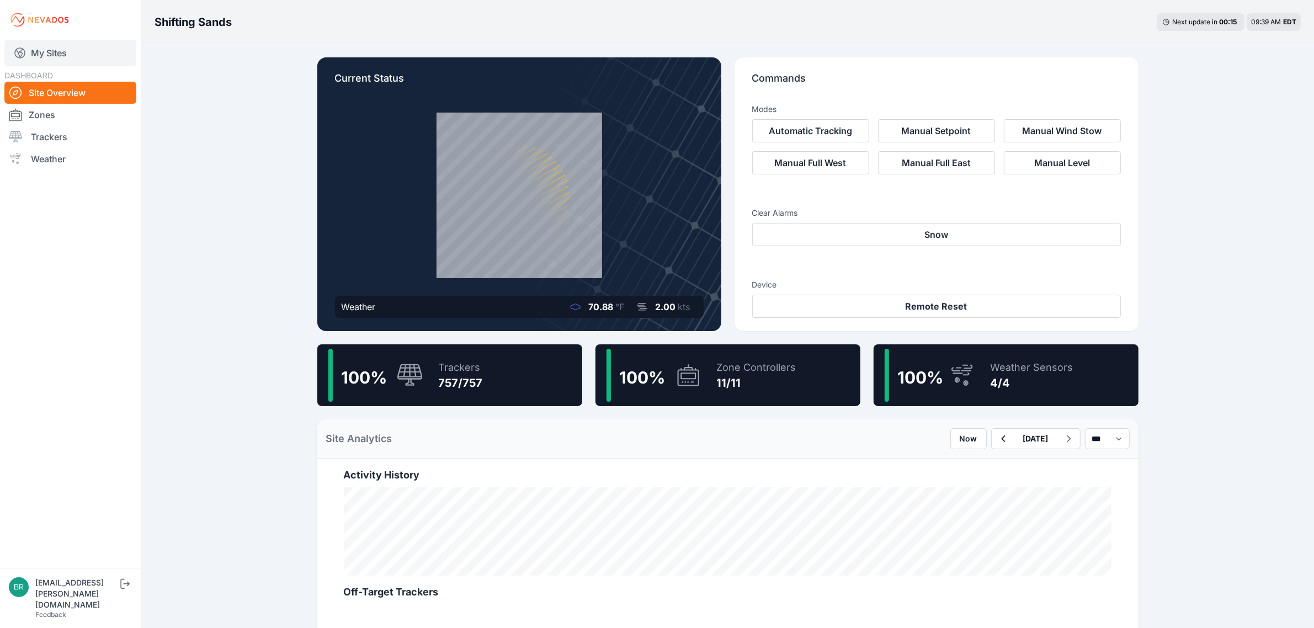
click at [95, 61] on link "My Sites" at bounding box center [70, 53] width 132 height 26
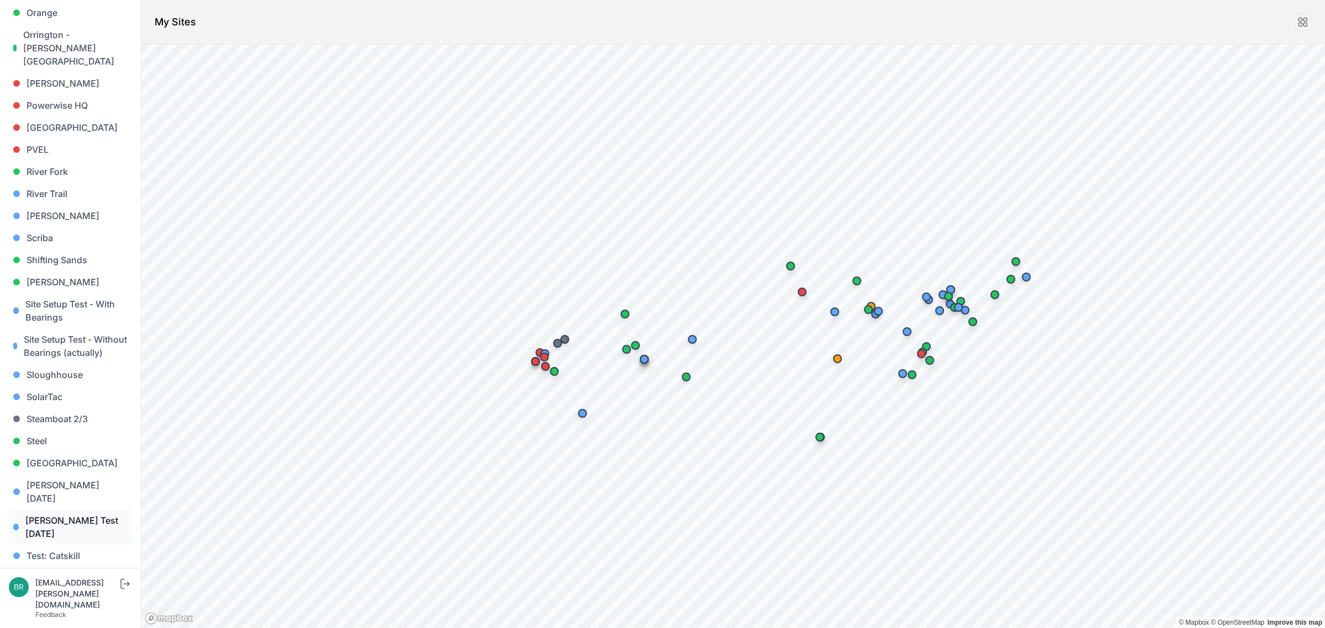
scroll to position [941, 0]
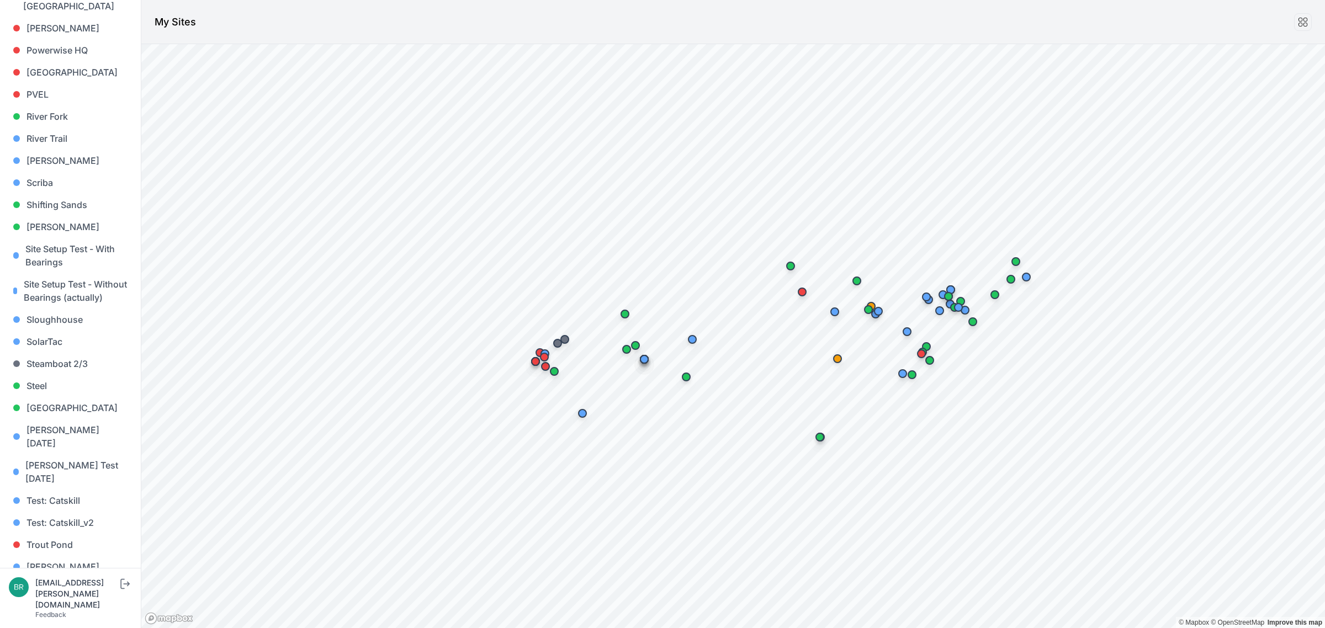
click at [64, 600] on link "[PERSON_NAME] [PERSON_NAME]" at bounding box center [70, 617] width 123 height 35
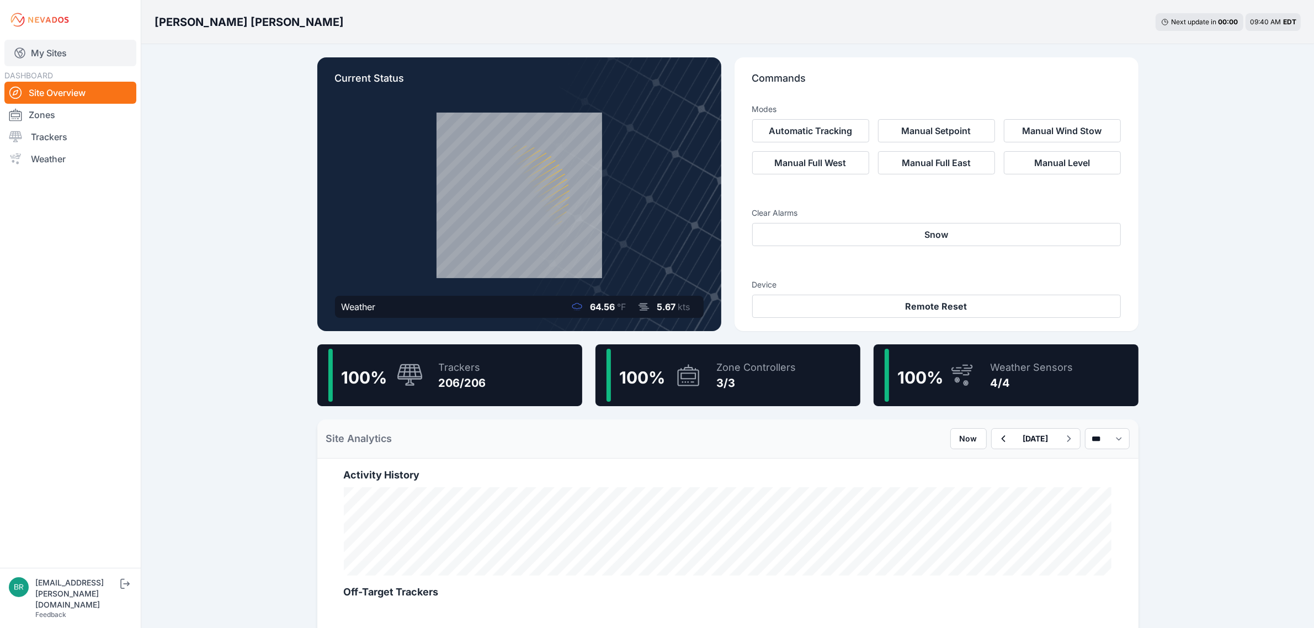
click at [73, 50] on link "My Sites" at bounding box center [70, 53] width 132 height 26
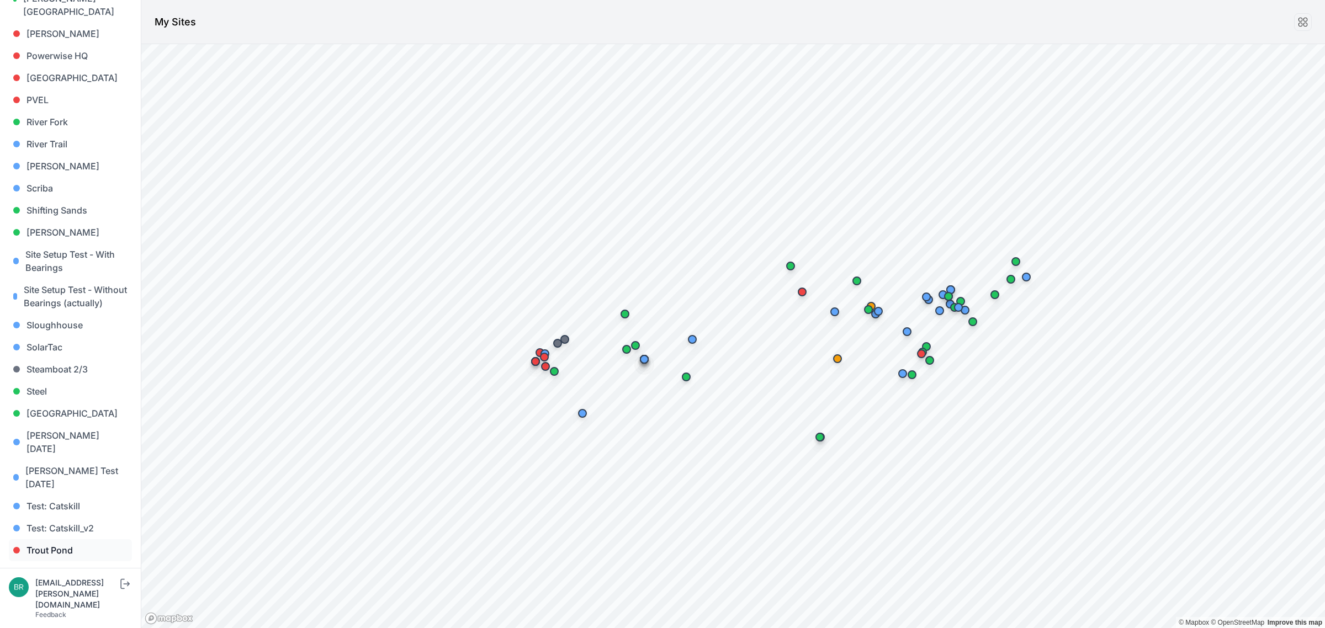
scroll to position [941, 0]
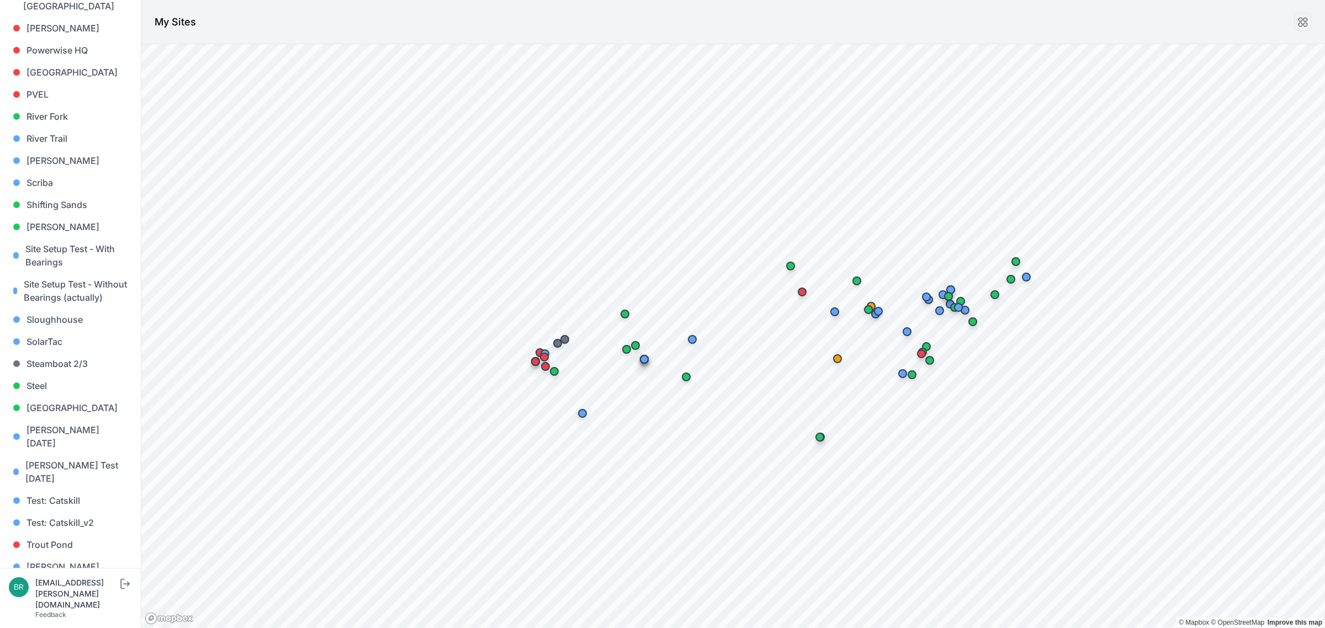
click at [65, 600] on link "[PERSON_NAME] [PERSON_NAME]" at bounding box center [70, 617] width 123 height 35
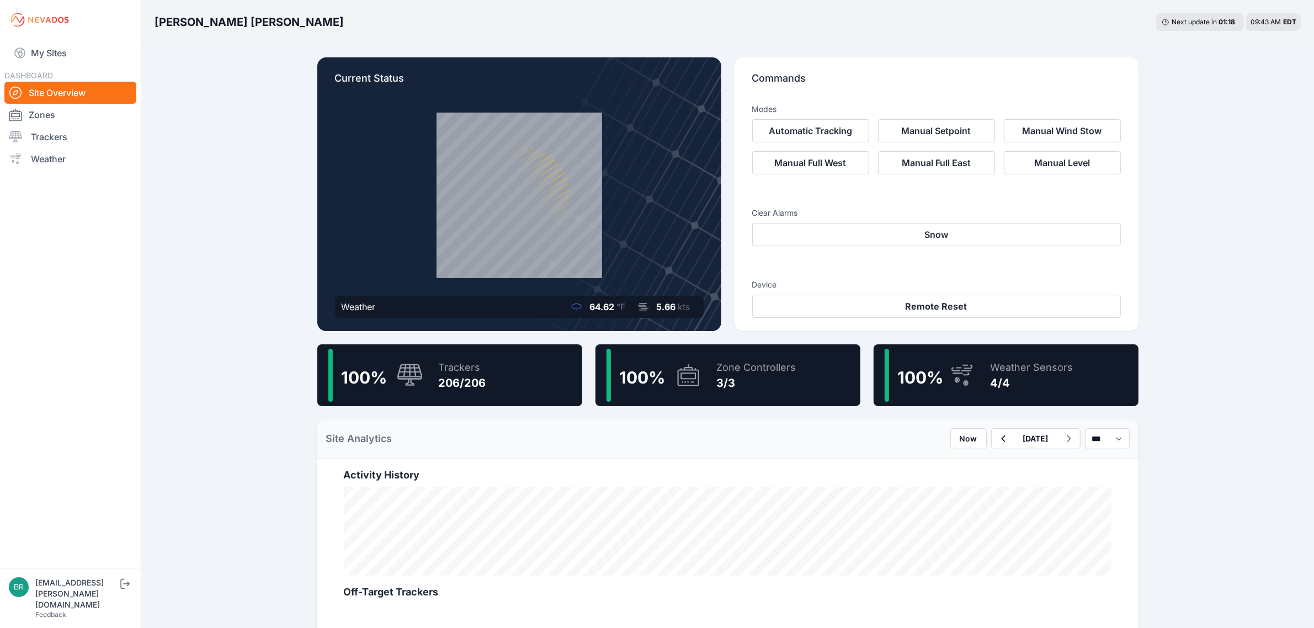
click at [465, 375] on div "206/206" at bounding box center [462, 382] width 47 height 15
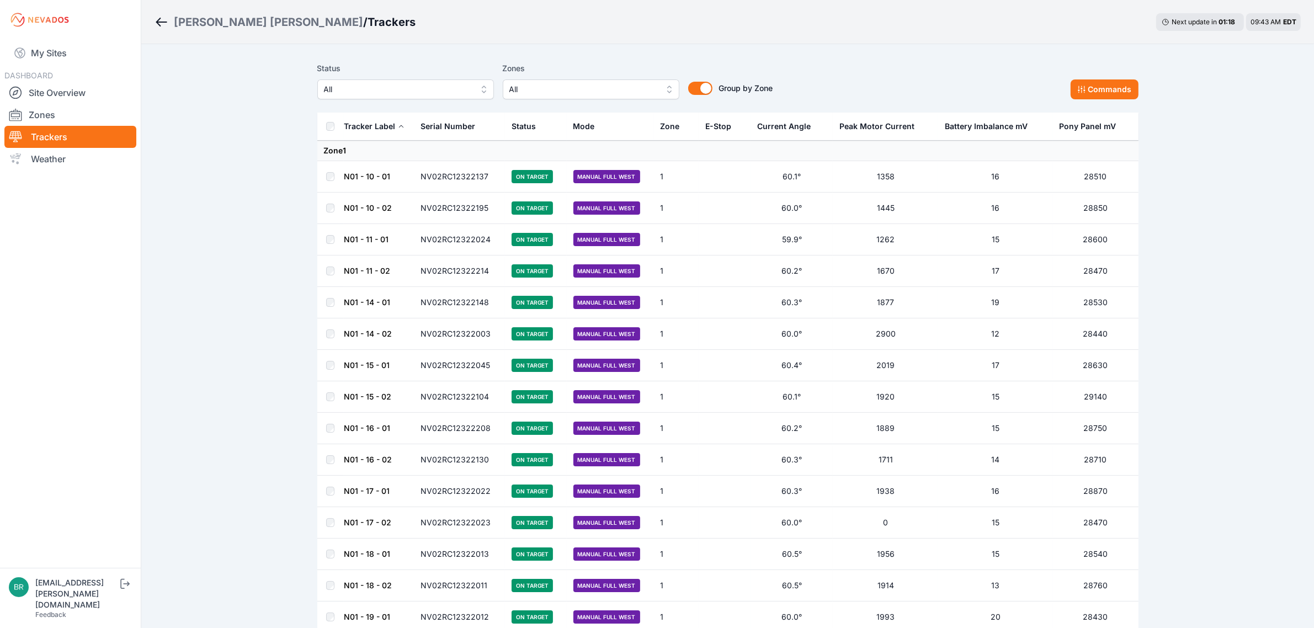
click at [462, 102] on div "Status All Zones All Group by Zone Group by Zone Commands" at bounding box center [727, 84] width 821 height 55
click at [463, 97] on button "All" at bounding box center [405, 89] width 177 height 20
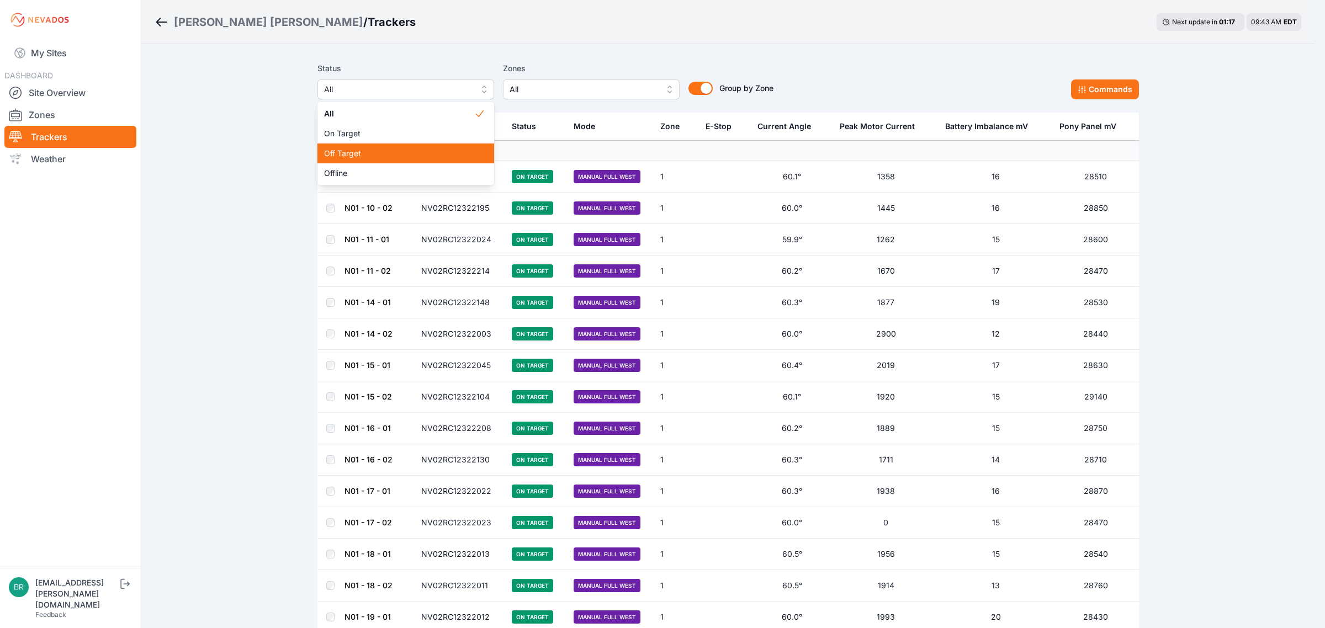
click at [422, 148] on span "Off Target" at bounding box center [399, 153] width 150 height 11
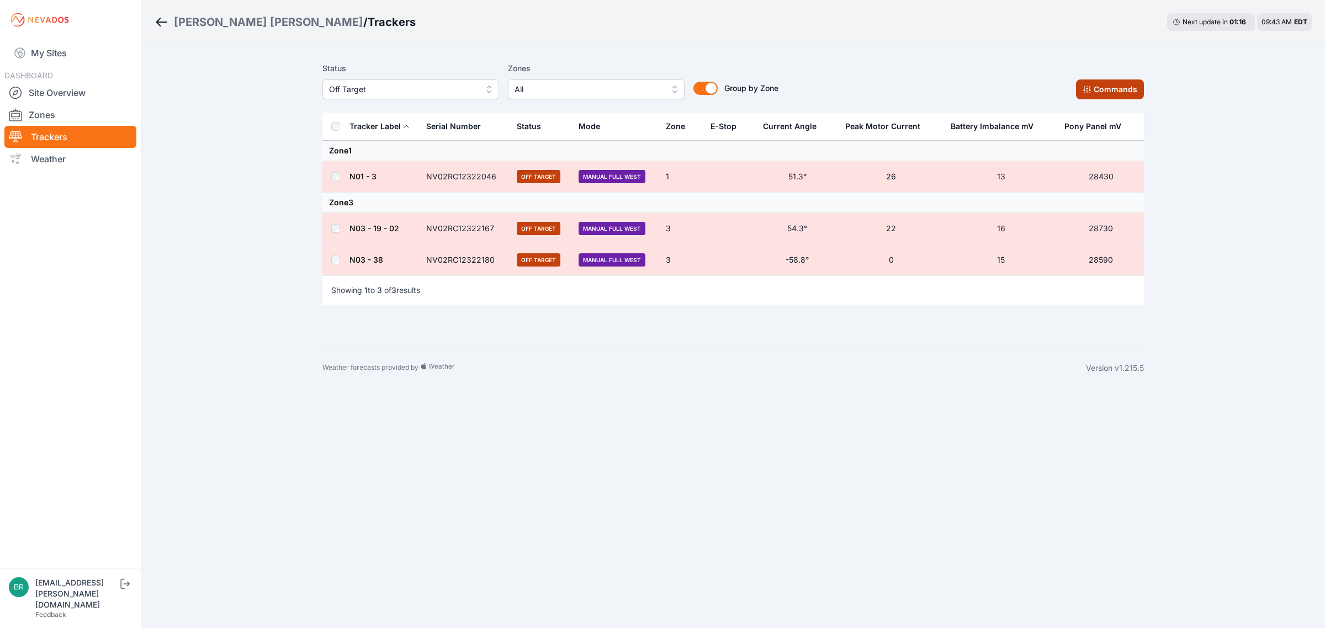
click at [1089, 89] on icon at bounding box center [1086, 89] width 9 height 9
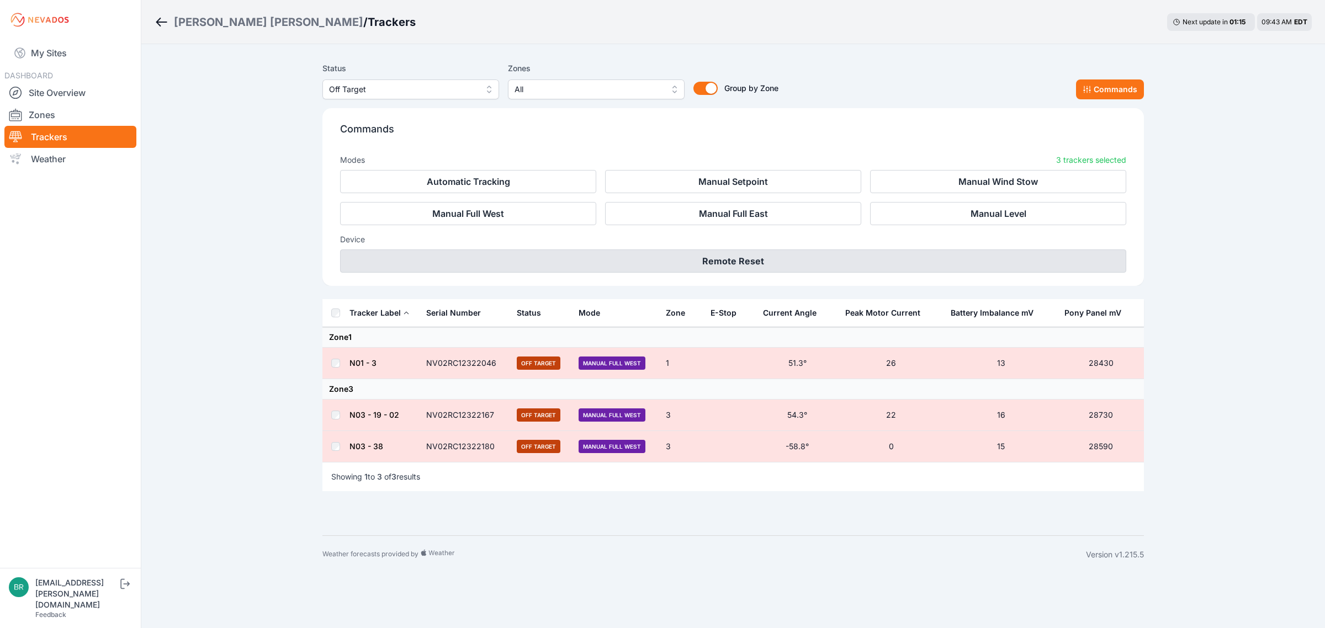
click at [795, 263] on button "Remote Reset" at bounding box center [733, 260] width 786 height 23
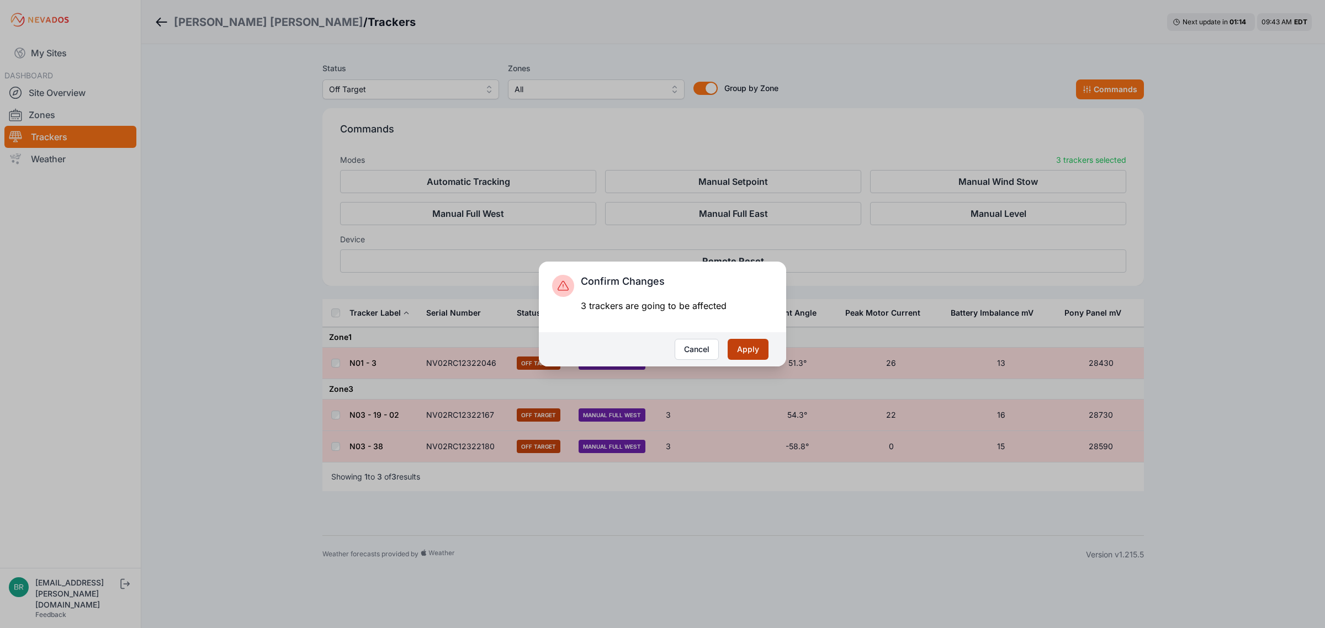
click at [751, 345] on button "Apply" at bounding box center [747, 349] width 41 height 21
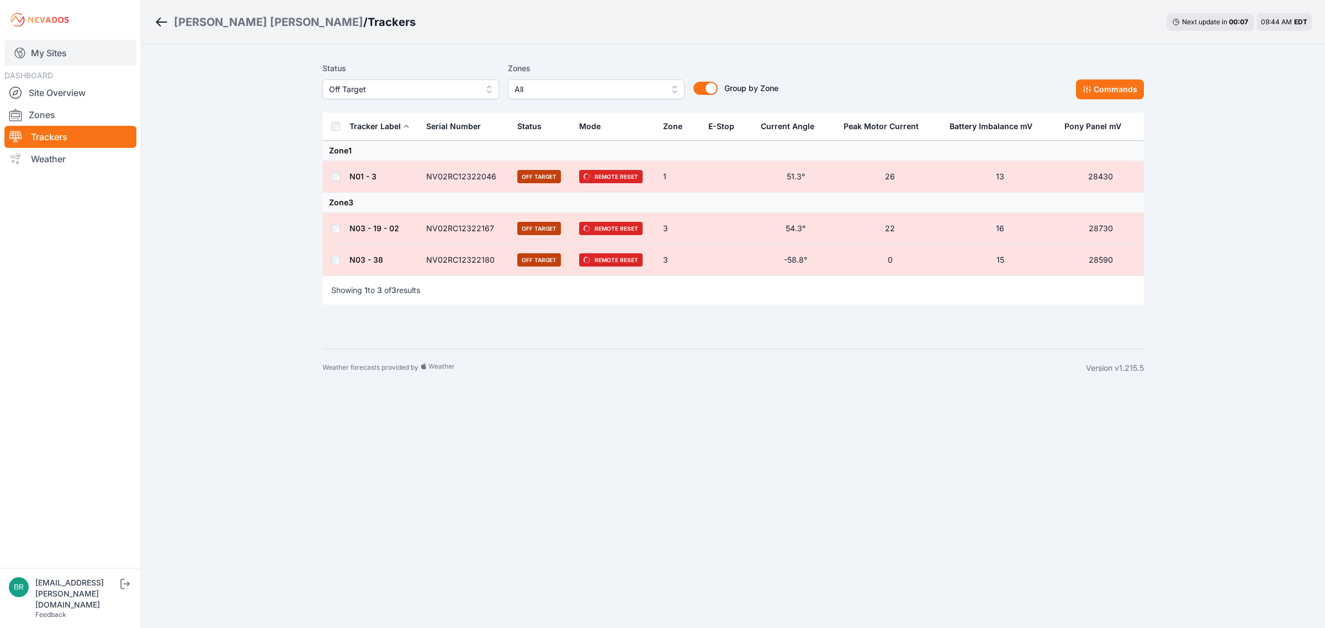
click at [98, 60] on link "My Sites" at bounding box center [70, 53] width 132 height 26
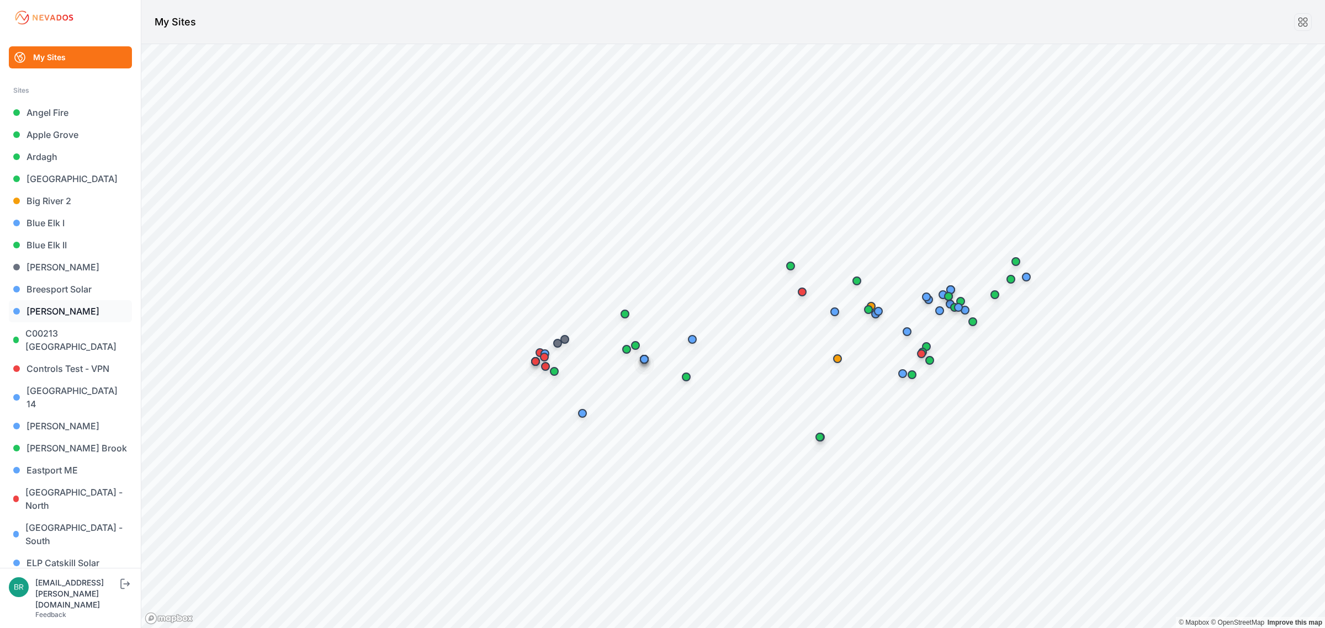
click at [54, 305] on link "[PERSON_NAME]" at bounding box center [70, 311] width 123 height 22
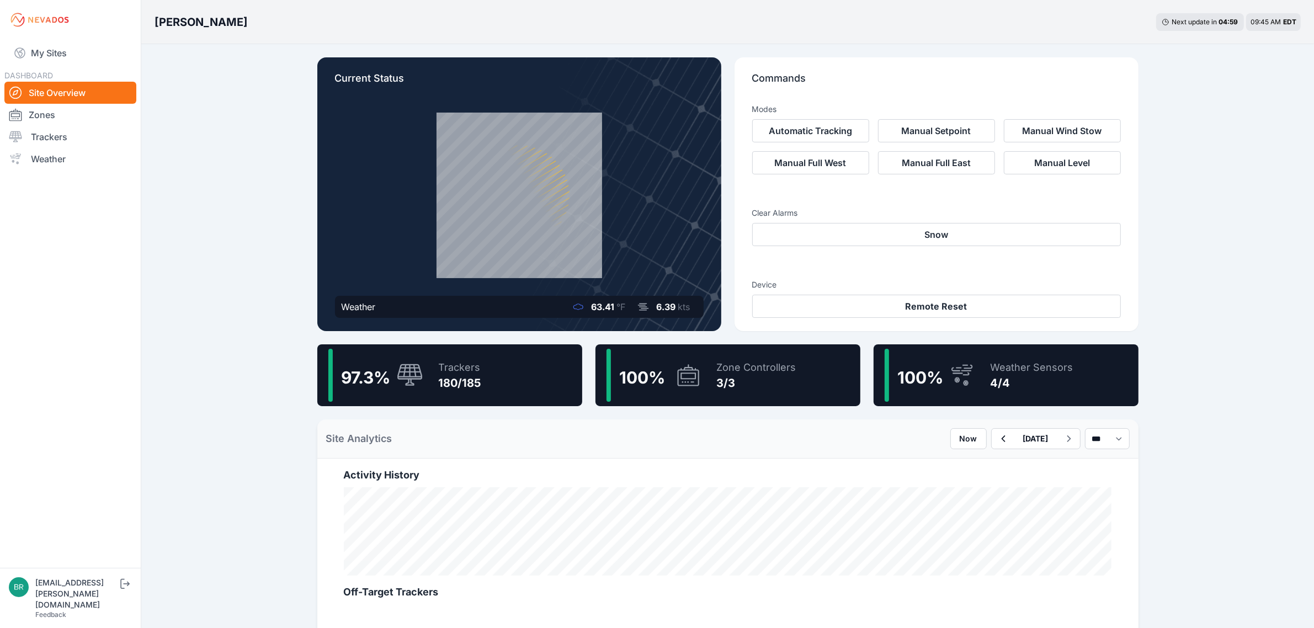
click at [418, 369] on icon at bounding box center [410, 376] width 26 height 24
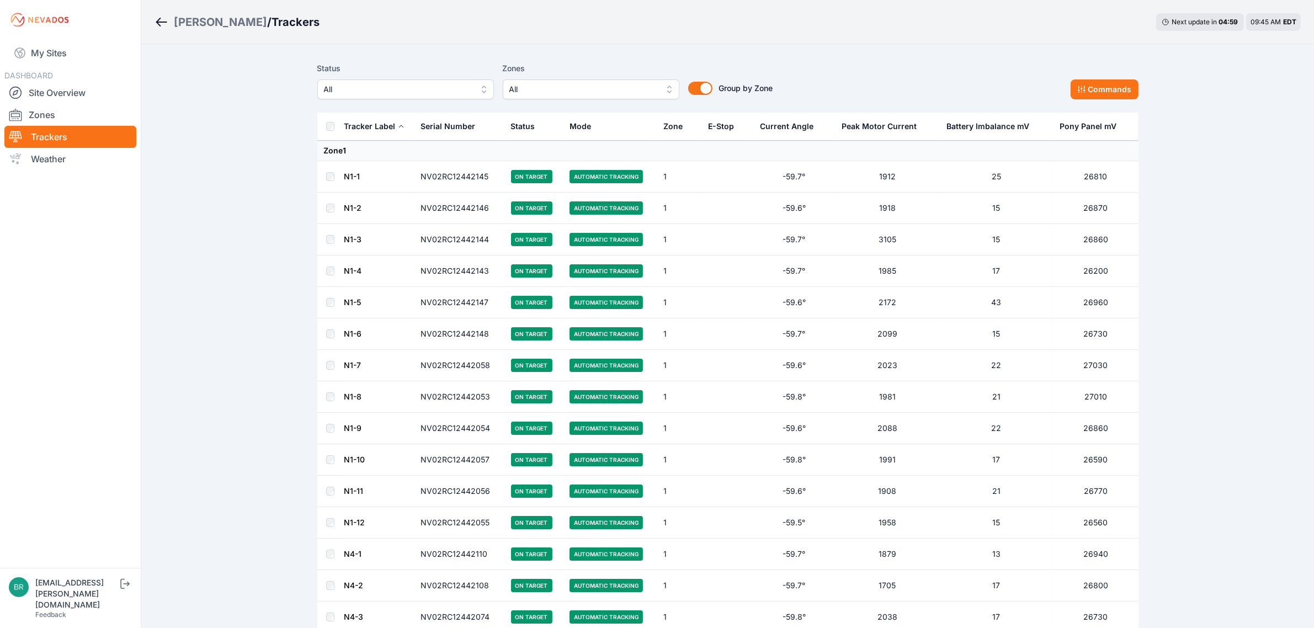
click at [445, 78] on div "Status All" at bounding box center [405, 81] width 177 height 38
click at [425, 92] on span "All" at bounding box center [403, 89] width 148 height 13
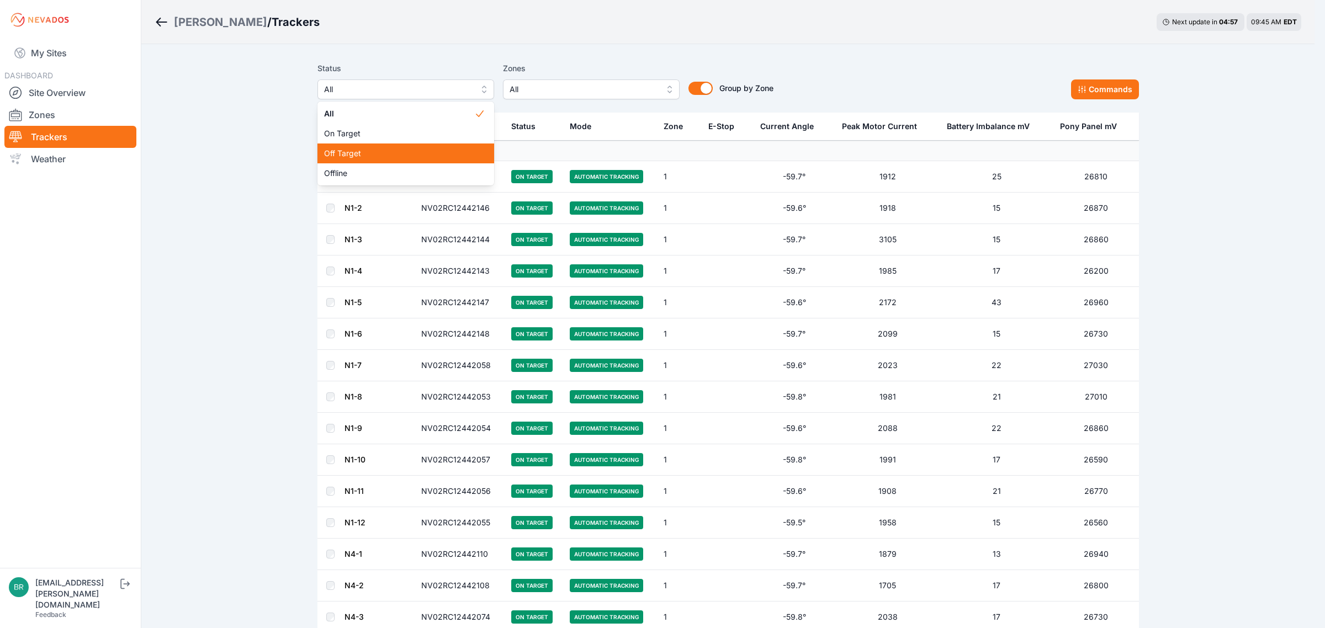
click at [374, 149] on span "Off Target" at bounding box center [399, 153] width 150 height 11
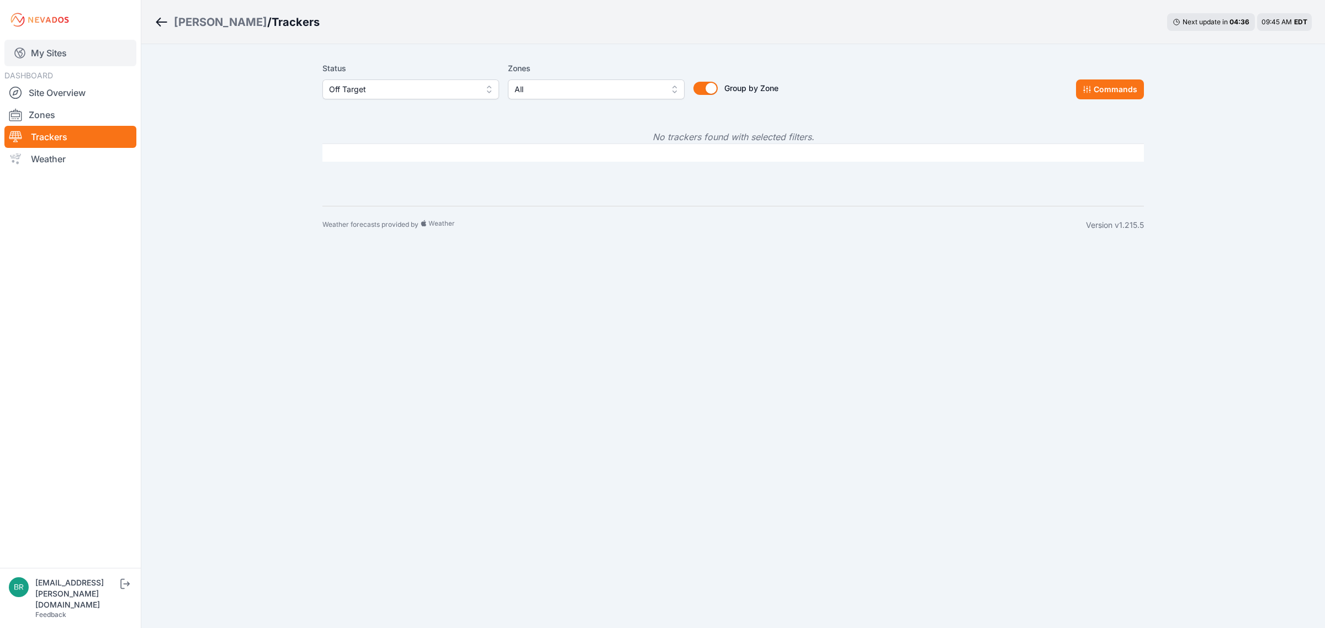
click at [64, 53] on link "My Sites" at bounding box center [70, 53] width 132 height 26
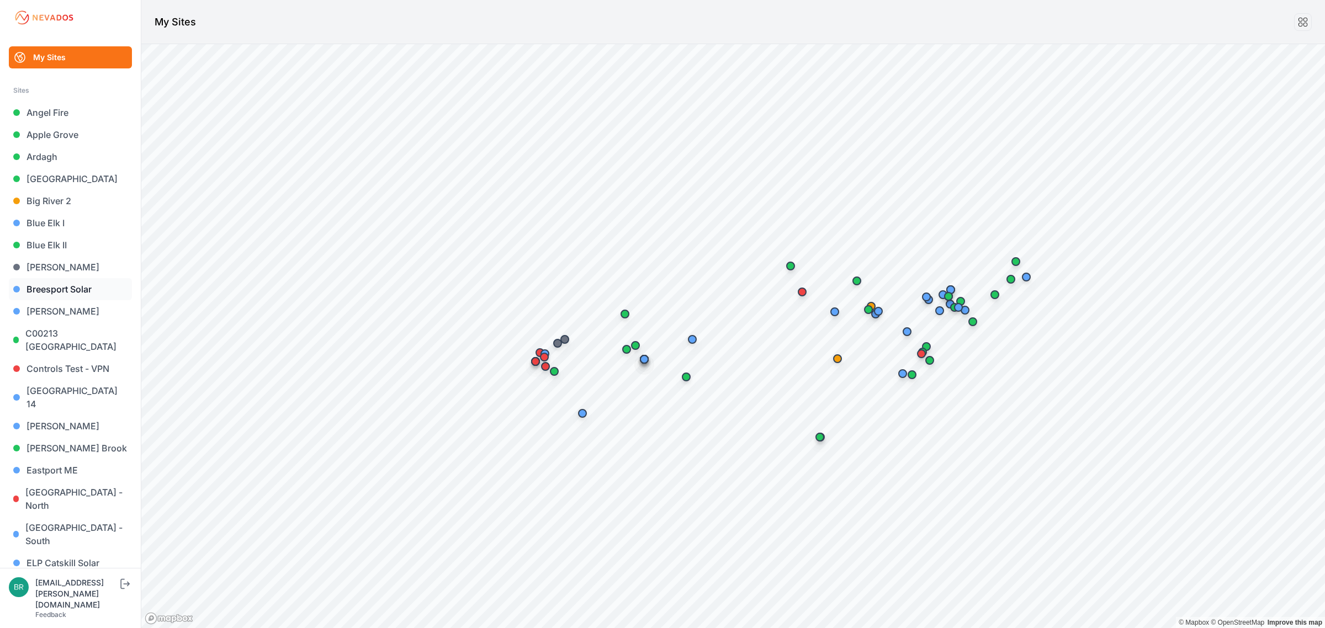
click at [86, 288] on link "Breesport Solar" at bounding box center [70, 289] width 123 height 22
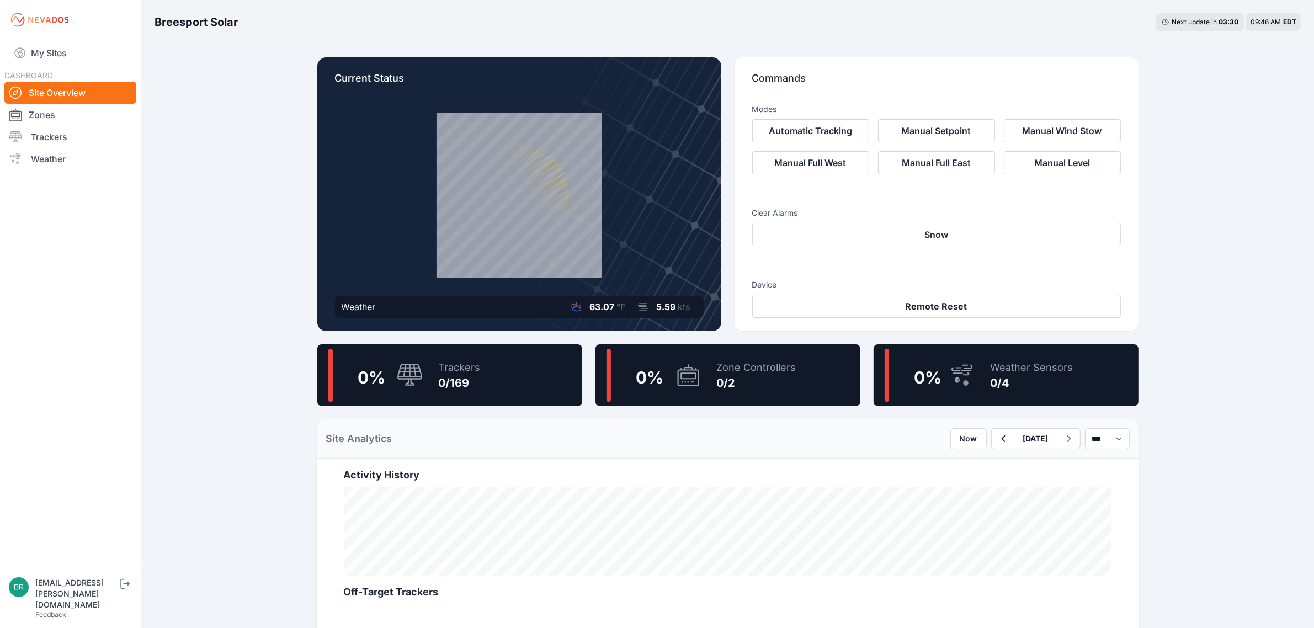
click at [429, 369] on div "Trackers 0/169" at bounding box center [454, 375] width 53 height 53
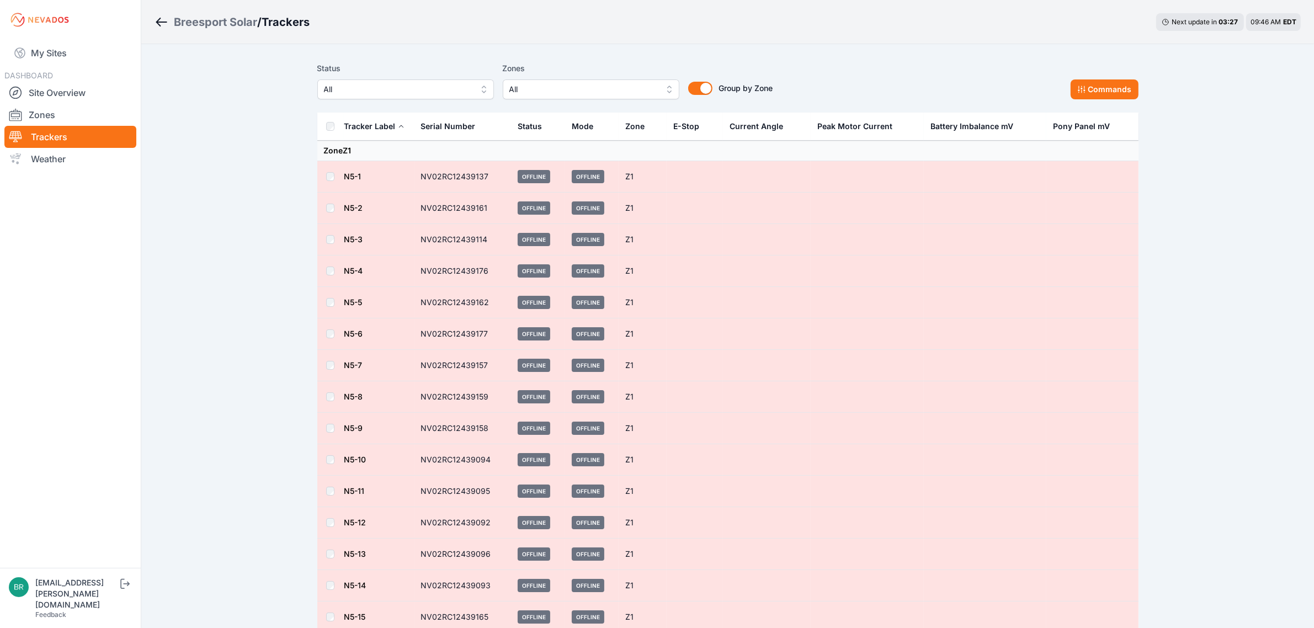
click at [227, 25] on div "Breesport Solar" at bounding box center [215, 21] width 83 height 15
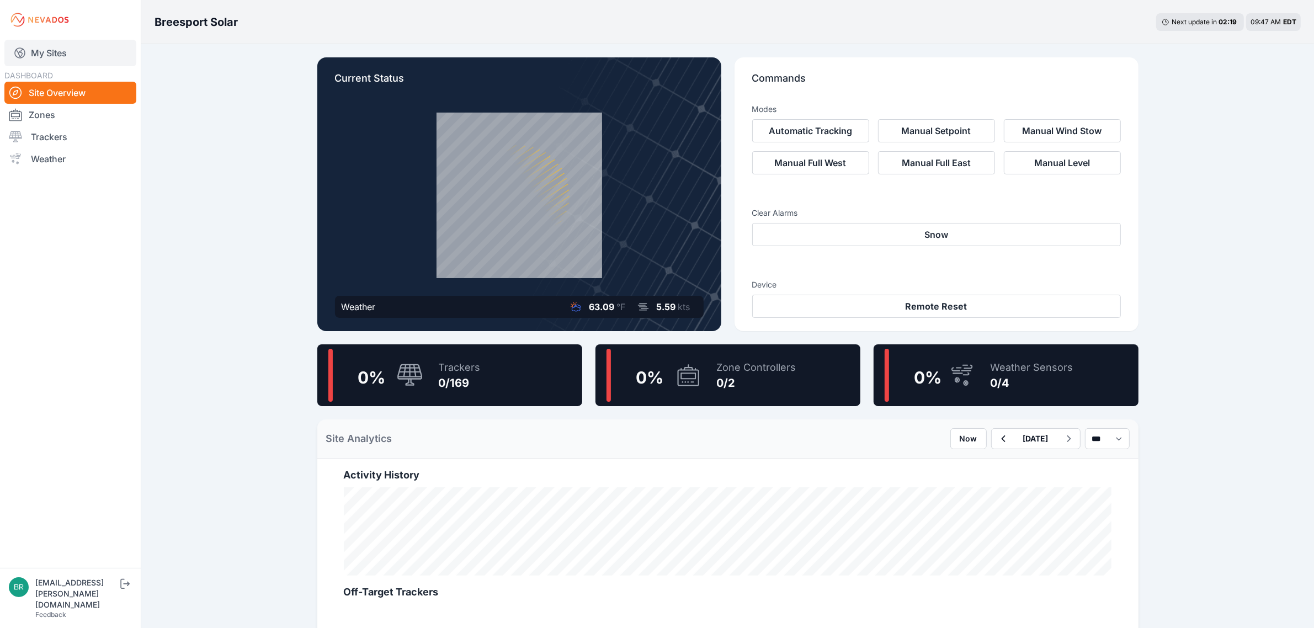
click at [111, 51] on link "My Sites" at bounding box center [70, 53] width 132 height 26
click at [92, 51] on link "My Sites" at bounding box center [70, 53] width 132 height 26
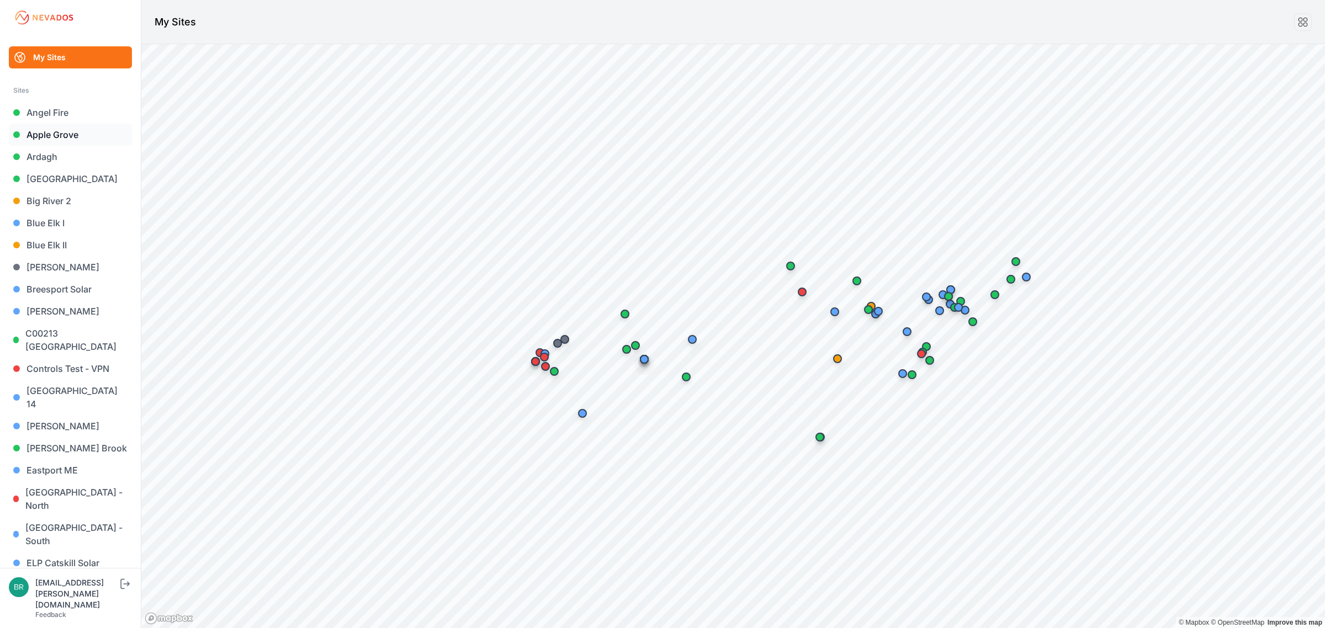
click at [67, 142] on link "Apple Grove" at bounding box center [70, 135] width 123 height 22
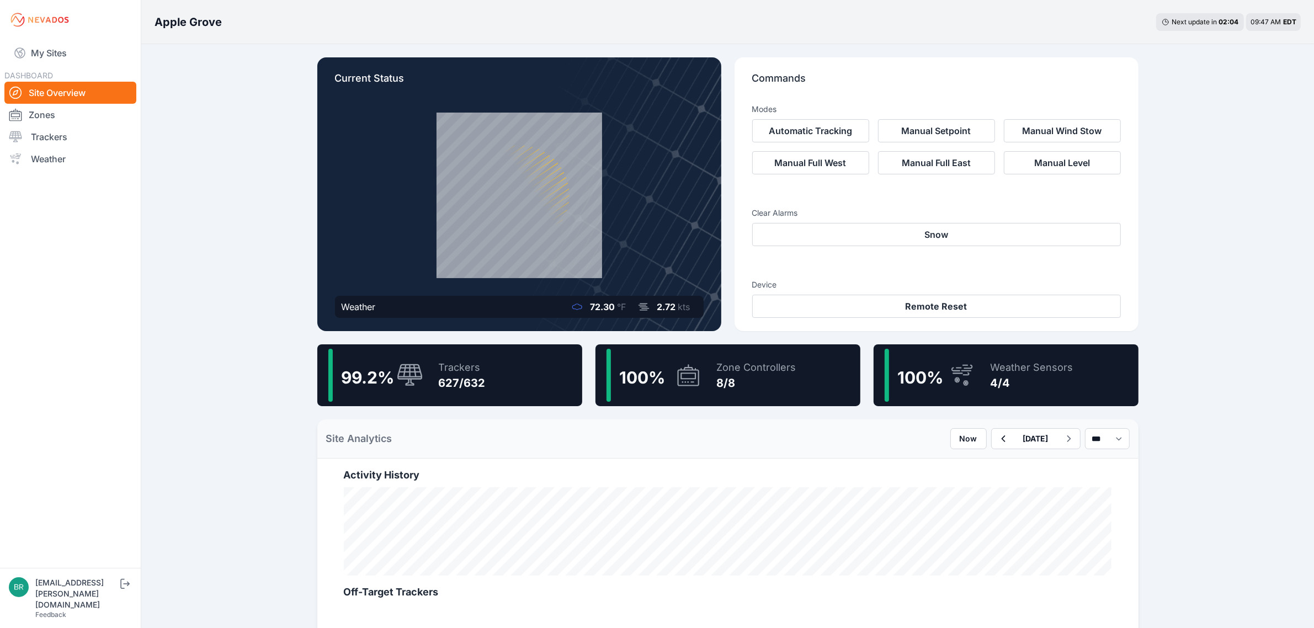
click at [492, 366] on div "99.2 % Trackers 627/632" at bounding box center [449, 375] width 265 height 62
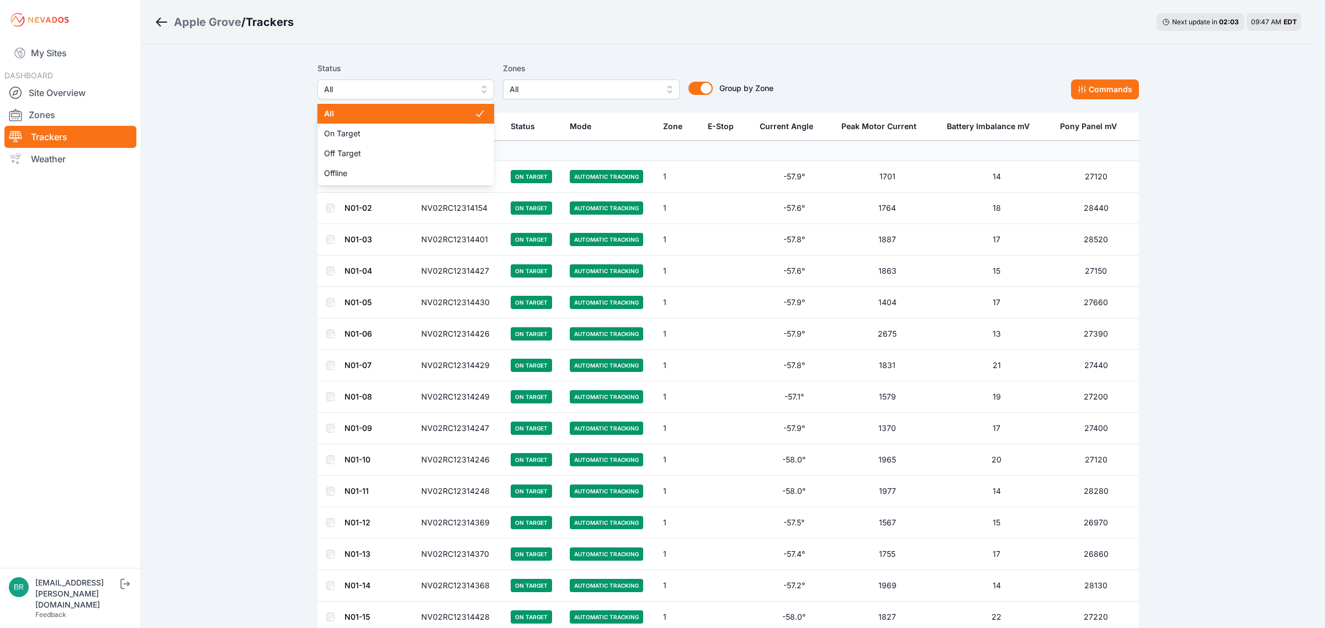
click at [362, 84] on span "All" at bounding box center [398, 89] width 148 height 13
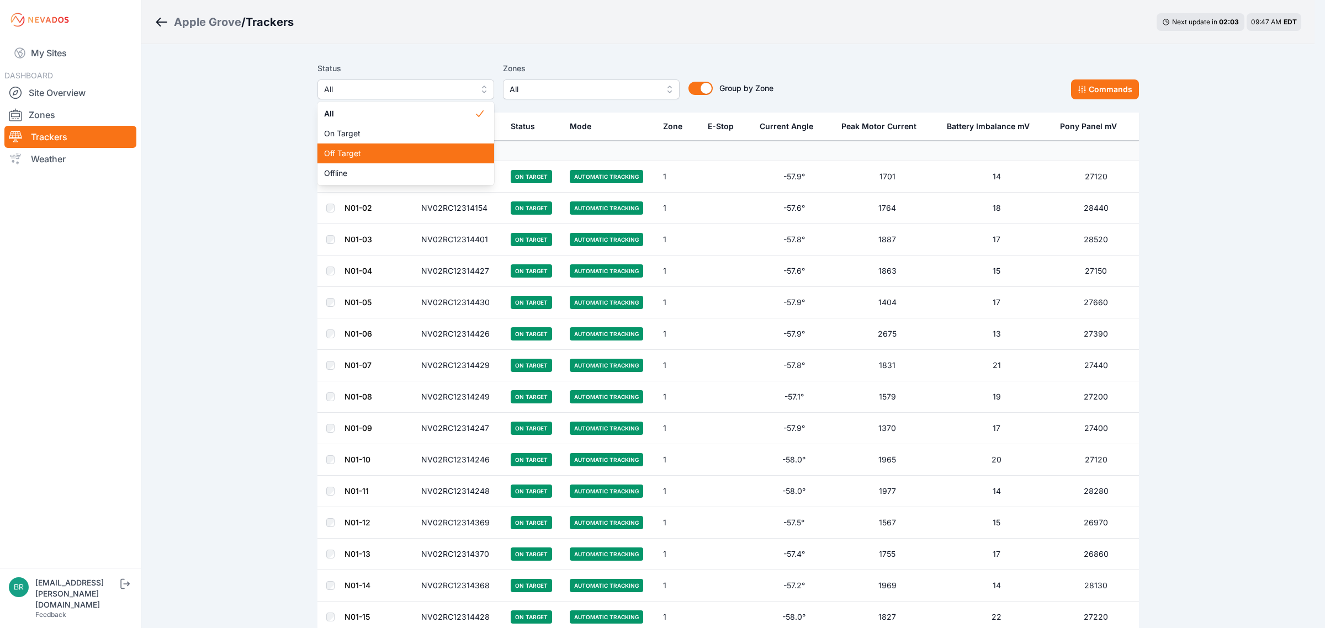
click at [360, 158] on span "Off Target" at bounding box center [399, 153] width 150 height 11
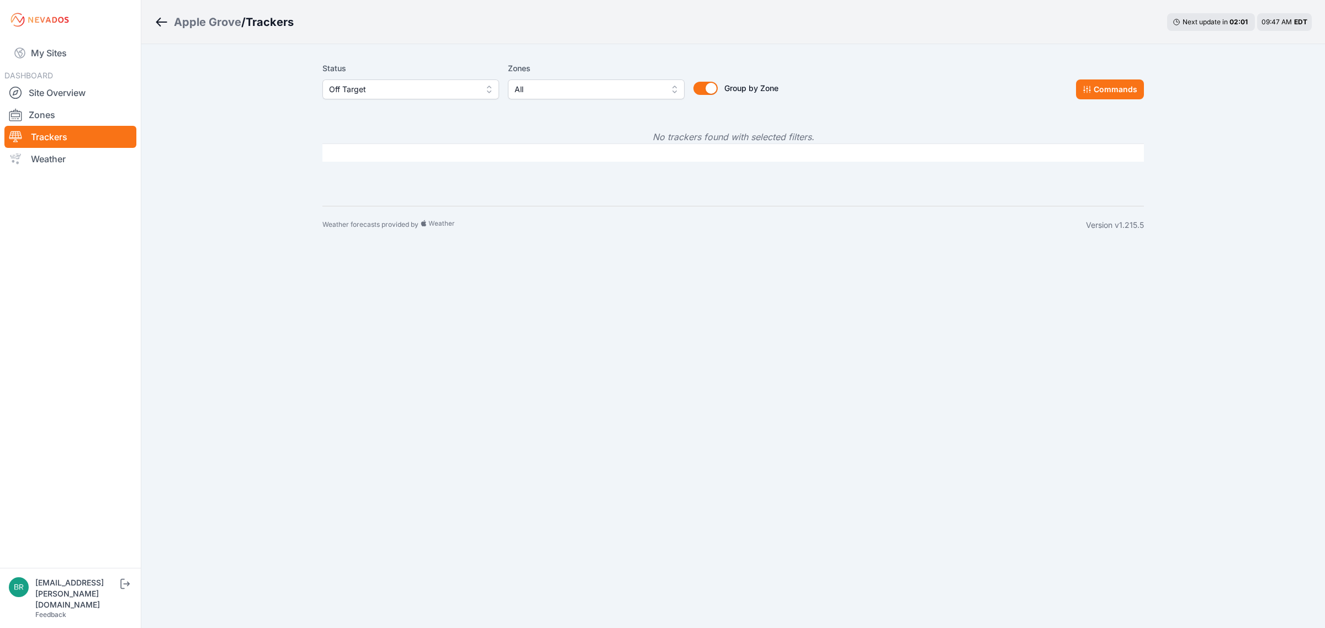
click at [356, 77] on div "Status Off Target" at bounding box center [410, 81] width 177 height 38
click at [357, 87] on span "Off Target" at bounding box center [403, 89] width 148 height 13
click at [354, 174] on span "Offline" at bounding box center [404, 173] width 150 height 11
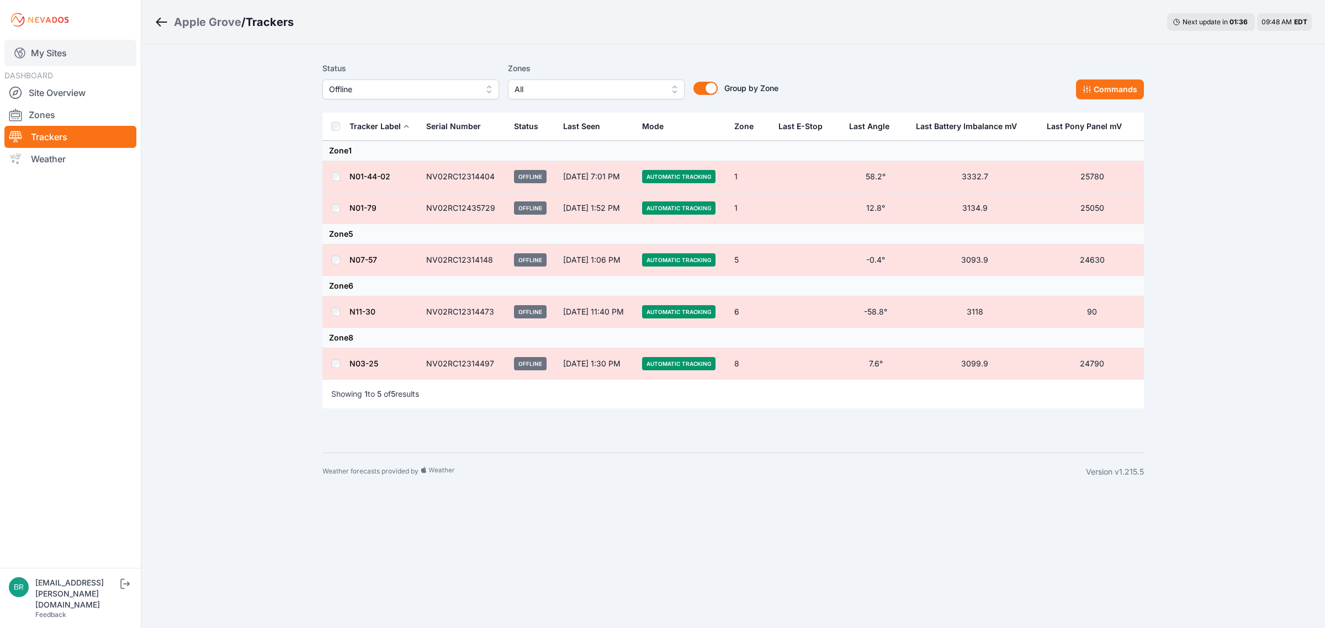
click at [18, 44] on link "My Sites" at bounding box center [70, 53] width 132 height 26
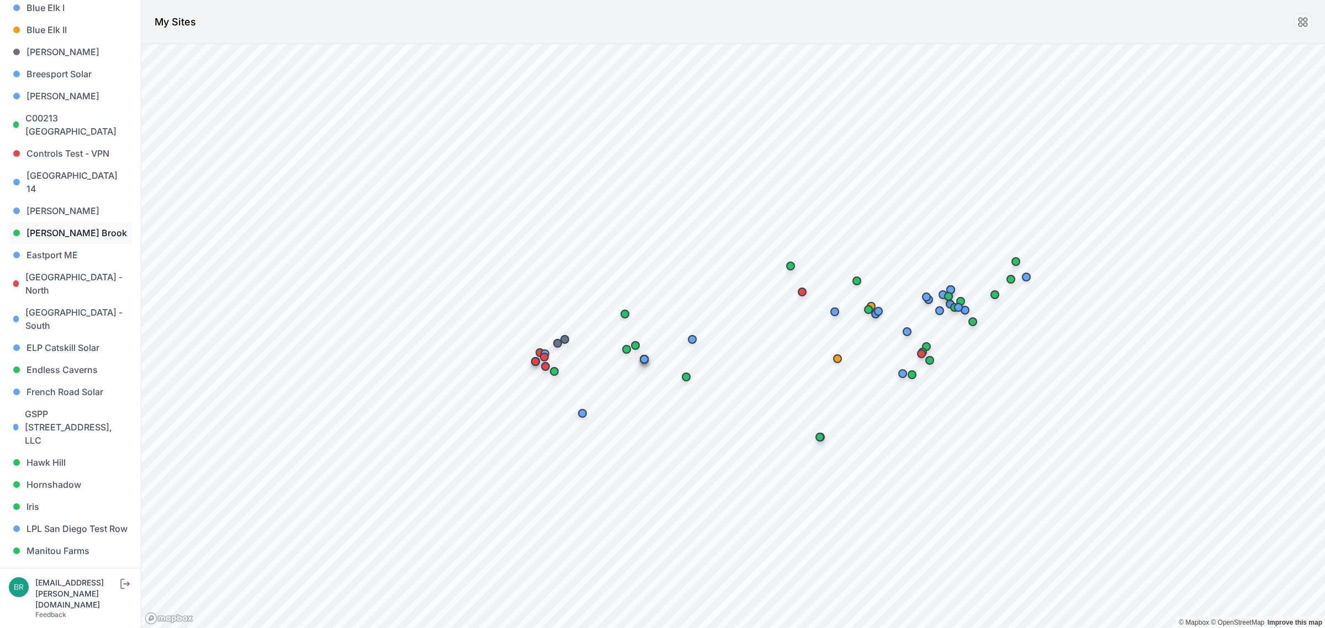
scroll to position [207, 0]
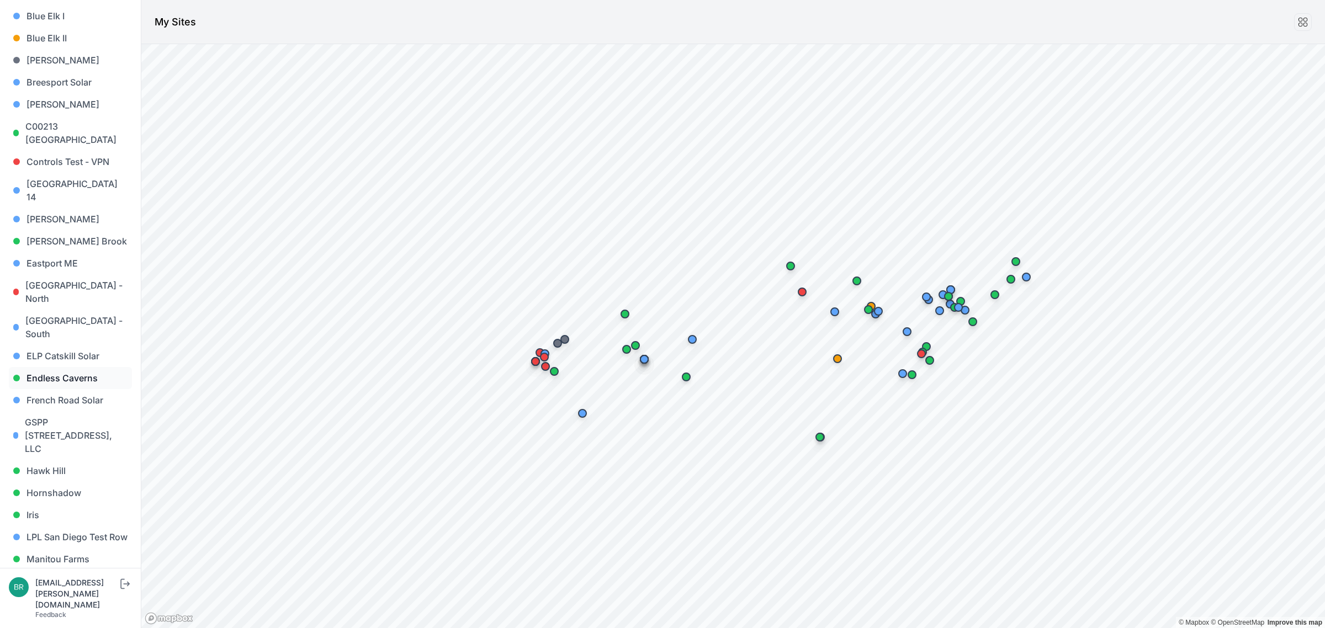
click at [75, 367] on link "Endless Caverns" at bounding box center [70, 378] width 123 height 22
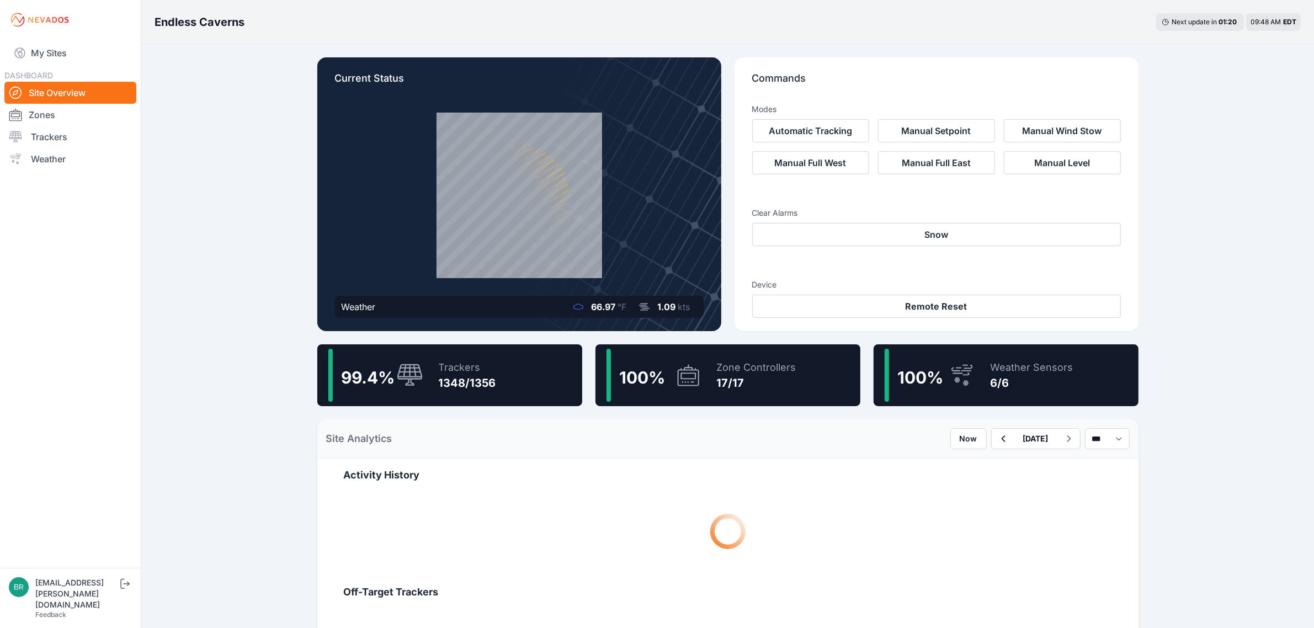
click at [480, 367] on div "Trackers" at bounding box center [467, 367] width 57 height 15
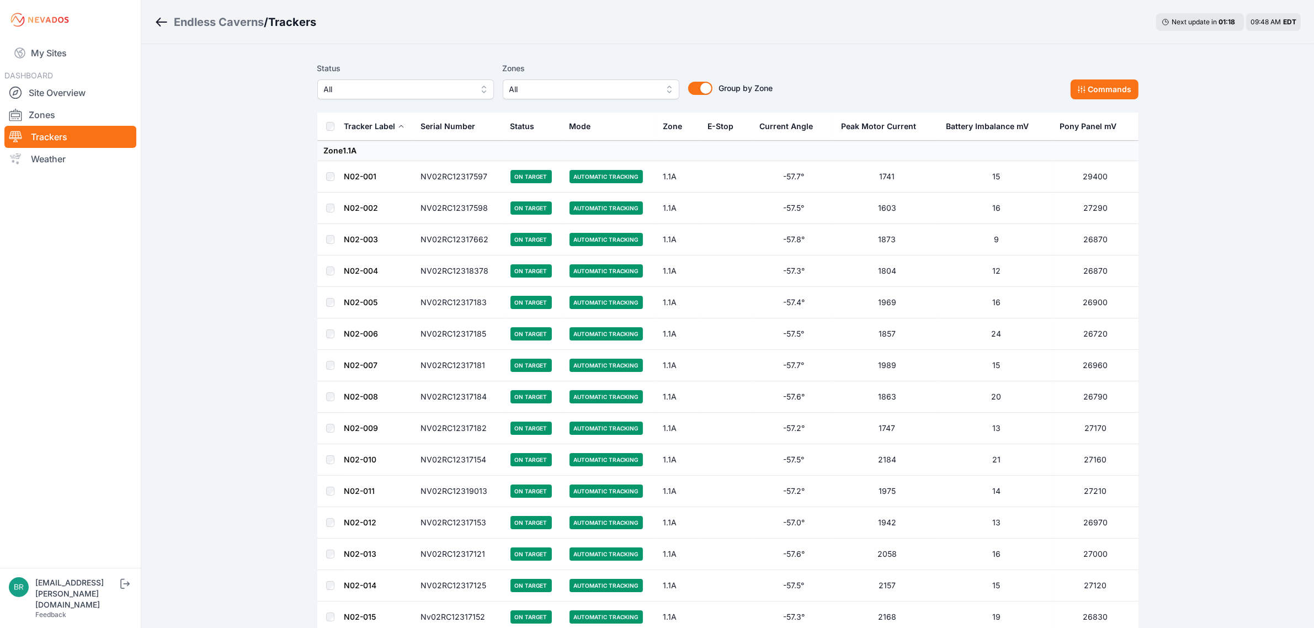
click at [456, 86] on span "All" at bounding box center [398, 89] width 148 height 13
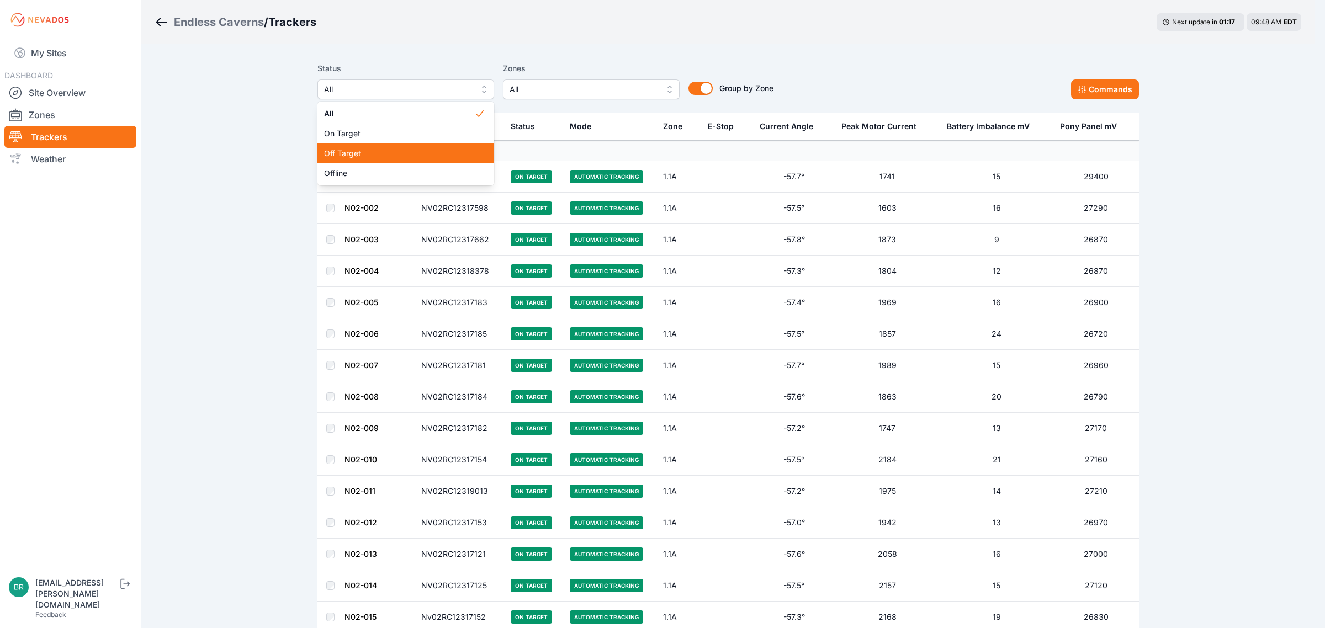
click at [363, 156] on span "Off Target" at bounding box center [399, 153] width 150 height 11
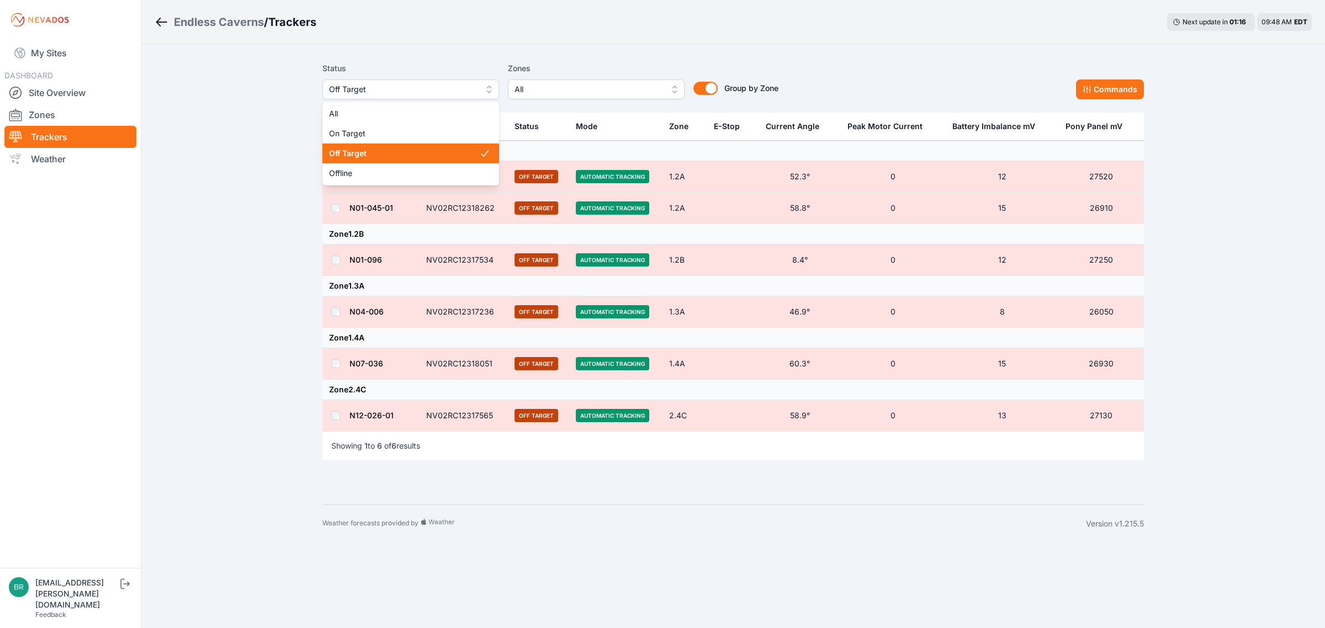
click at [371, 93] on span "Off Target" at bounding box center [403, 89] width 148 height 13
click at [350, 171] on span "Offline" at bounding box center [404, 173] width 150 height 11
